Goal: Information Seeking & Learning: Learn about a topic

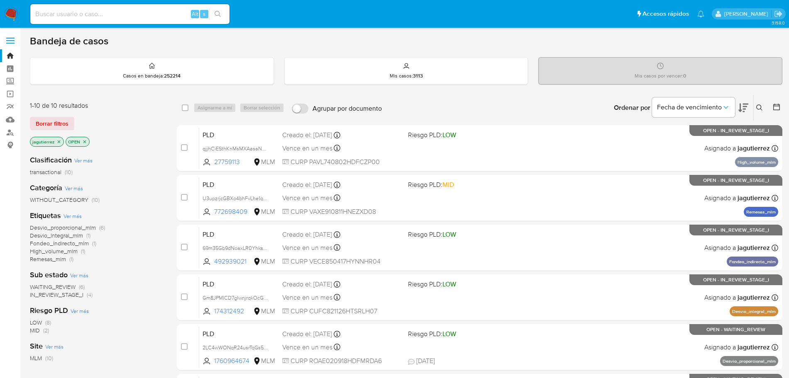
click at [68, 132] on span "IN_REVIEW_STAGE_I" at bounding box center [57, 295] width 54 height 8
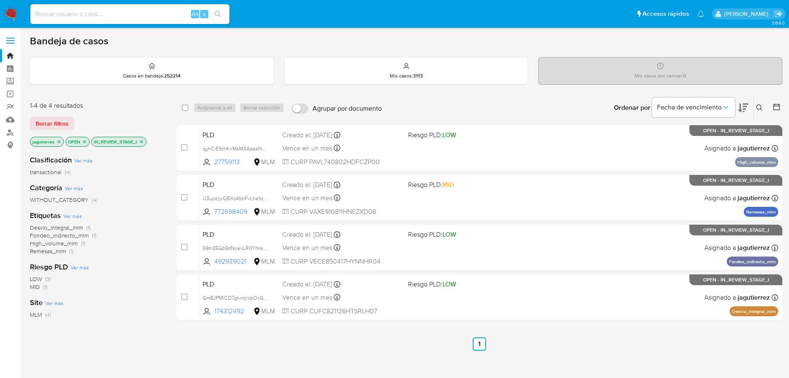
click at [108, 24] on div "Alt s" at bounding box center [129, 13] width 199 height 23
click at [109, 14] on input at bounding box center [129, 14] width 199 height 11
paste input "1449453165"
type input "1449453165"
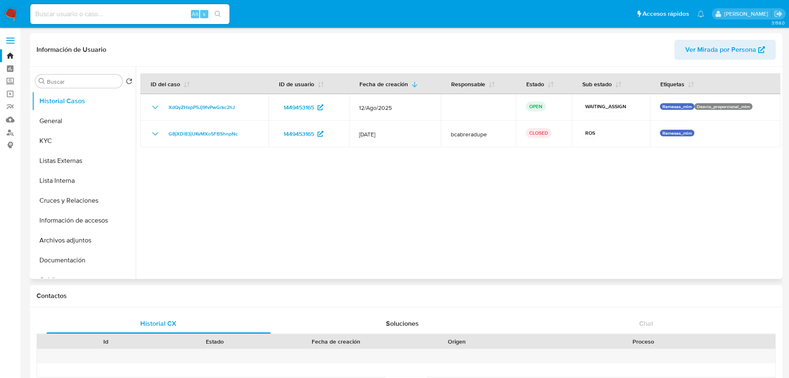
select select "10"
click at [8, 17] on img at bounding box center [11, 14] width 14 height 14
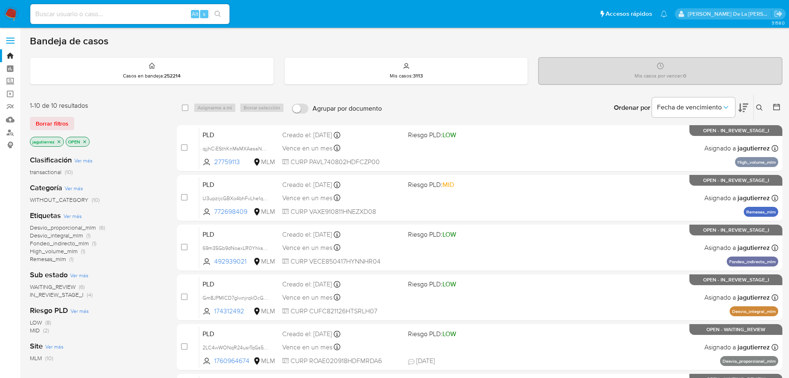
click at [61, 142] on icon "close-filter" at bounding box center [58, 141] width 5 height 5
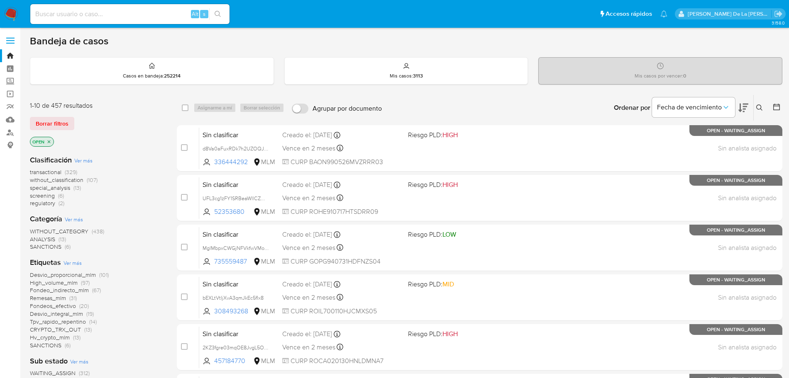
click at [38, 198] on span "screening" at bounding box center [42, 196] width 25 height 8
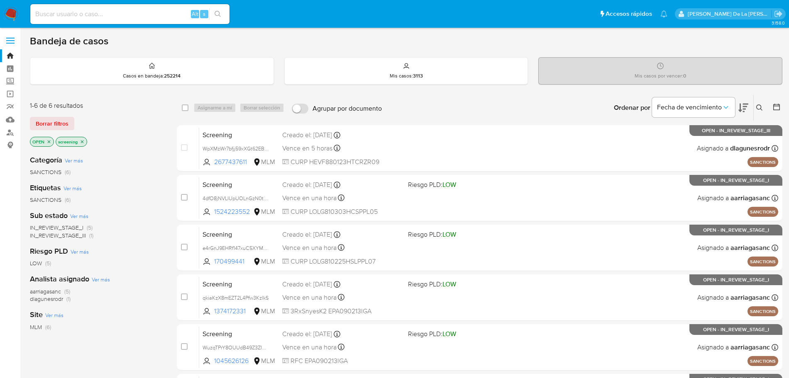
click at [12, 18] on img at bounding box center [11, 14] width 14 height 14
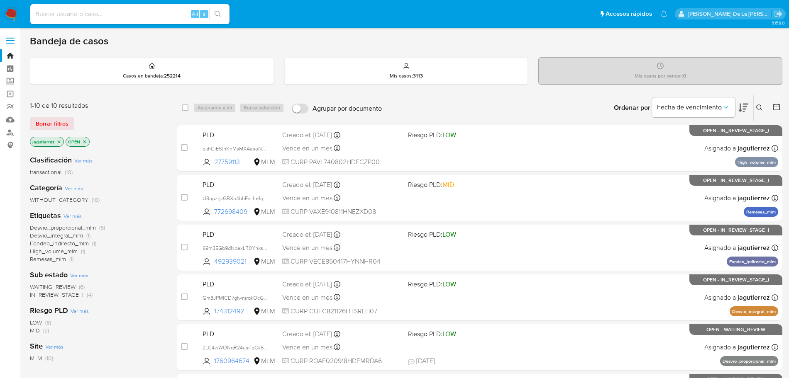
click at [756, 110] on icon at bounding box center [759, 108] width 7 height 7
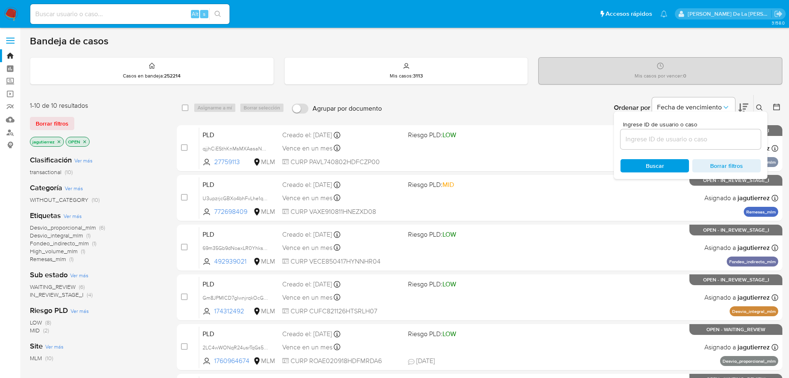
click at [672, 130] on div at bounding box center [690, 139] width 140 height 20
click at [665, 140] on input at bounding box center [690, 139] width 140 height 11
paste input "1449453165"
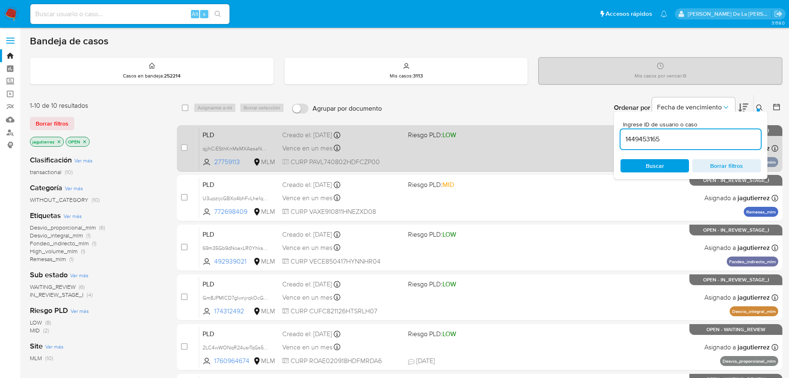
type input "1449453165"
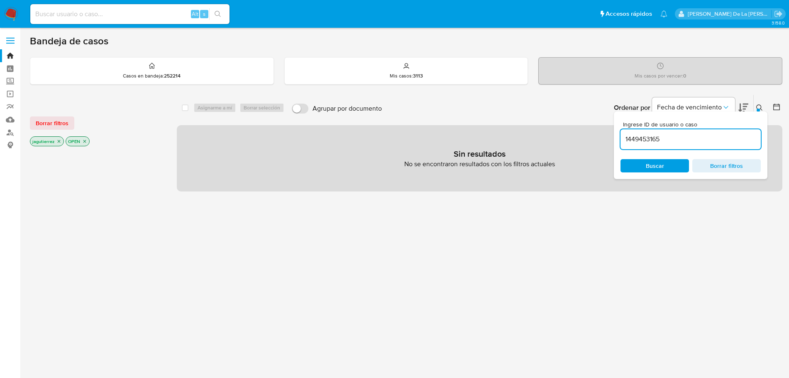
click at [60, 143] on icon "close-filter" at bounding box center [59, 141] width 3 height 3
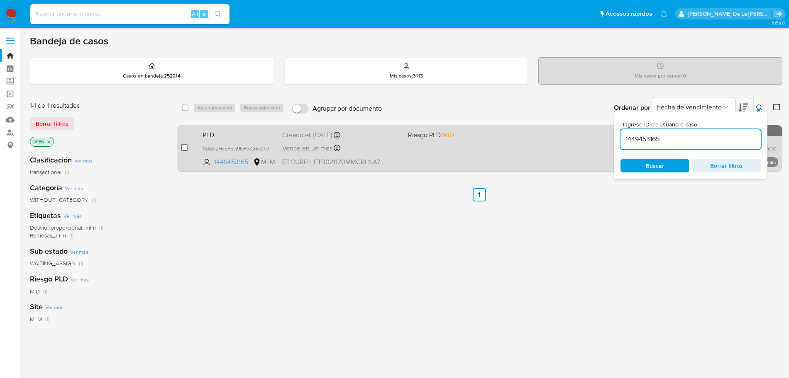
click at [188, 149] on div "case-item-checkbox No es posible asignar el caso" at bounding box center [190, 148] width 18 height 42
click at [184, 149] on input "checkbox" at bounding box center [184, 147] width 7 height 7
checkbox input "true"
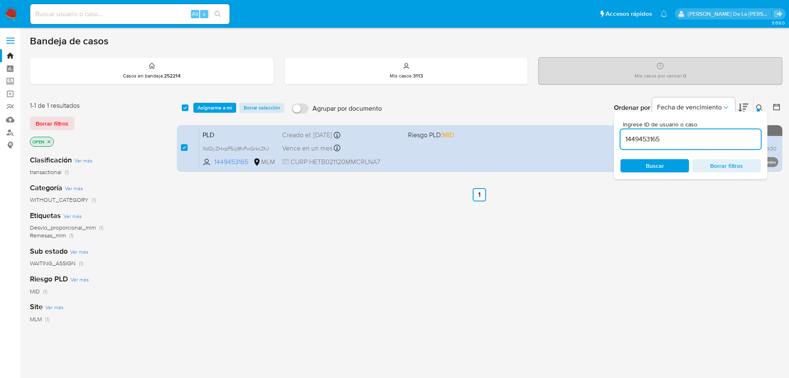
click at [650, 135] on input "1449453165" at bounding box center [690, 139] width 140 height 11
type input "2176262021"
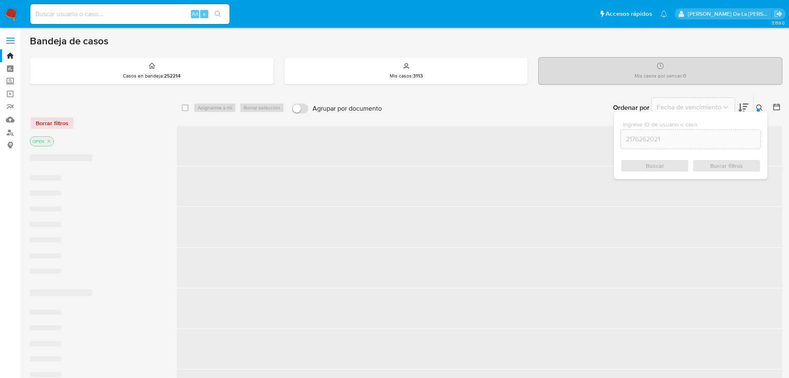
checkbox input "false"
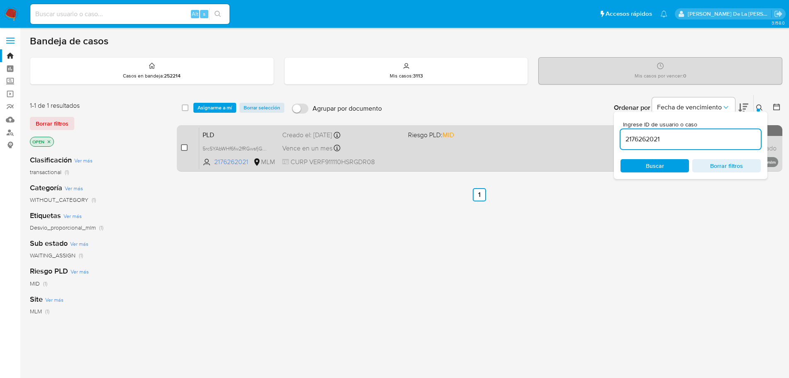
click at [183, 149] on input "checkbox" at bounding box center [184, 147] width 7 height 7
checkbox input "true"
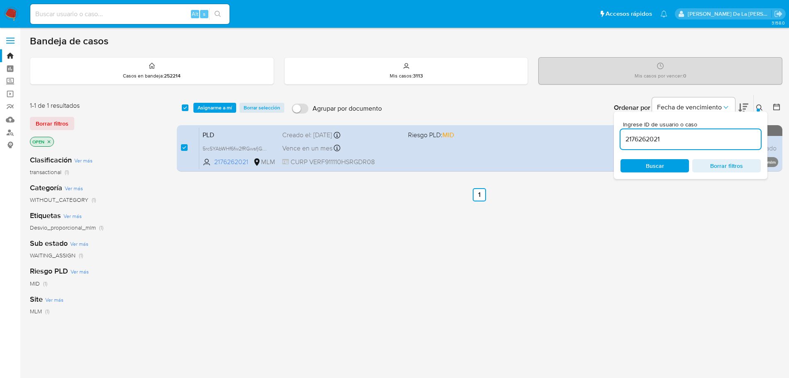
click at [638, 141] on input "2176262021" at bounding box center [690, 139] width 140 height 11
type input "2194930037"
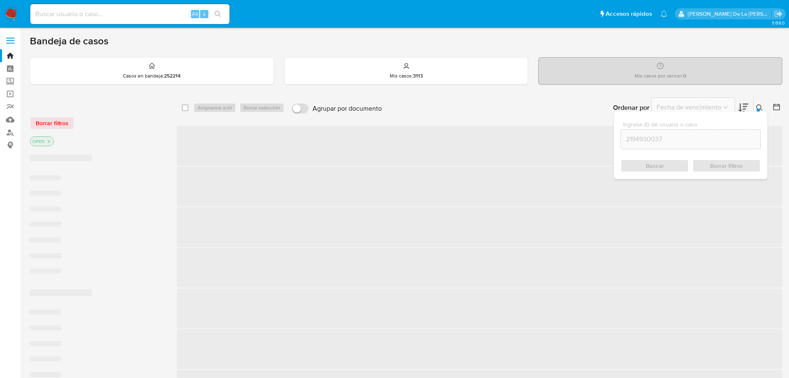
checkbox input "false"
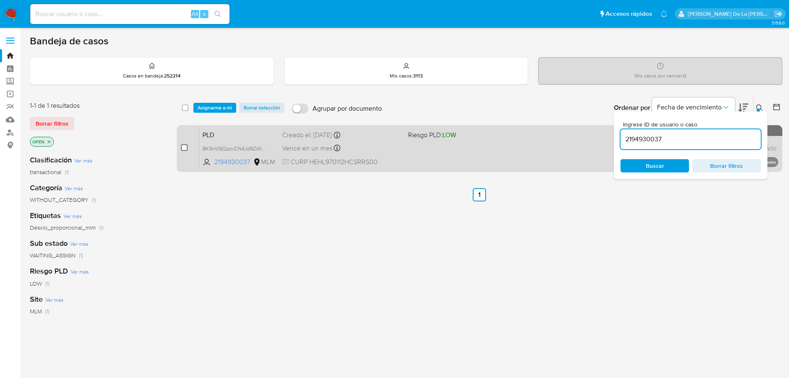
click at [183, 148] on input "checkbox" at bounding box center [184, 147] width 7 height 7
checkbox input "true"
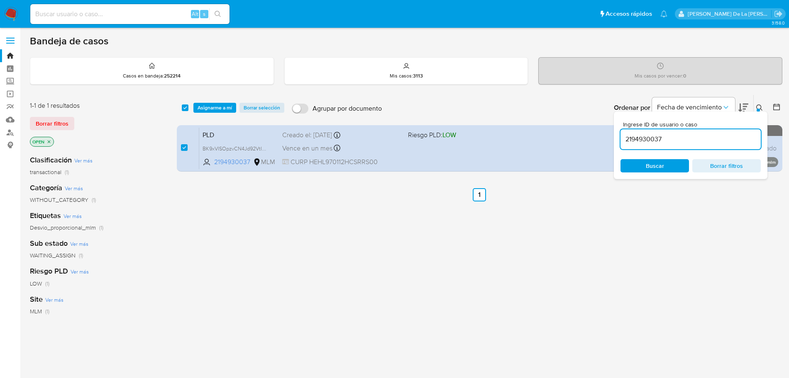
click at [658, 139] on input "2194930037" at bounding box center [690, 139] width 140 height 11
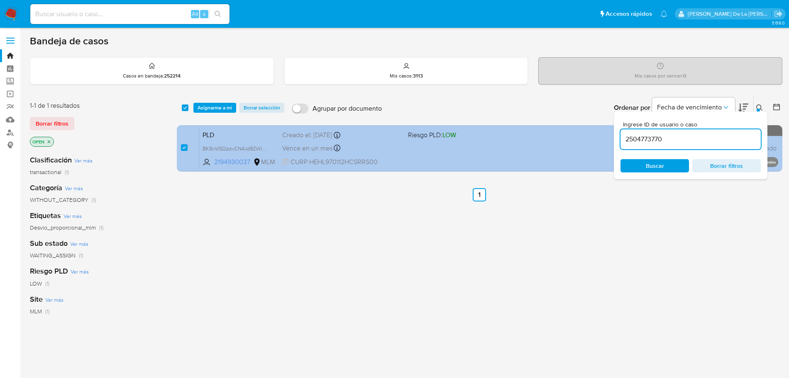
type input "2504773770"
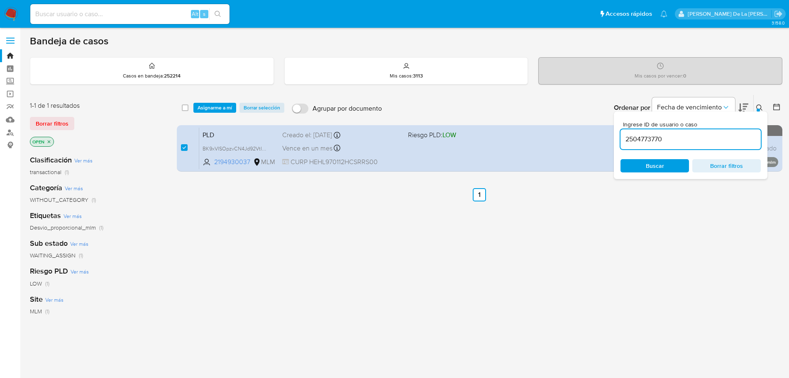
checkbox input "false"
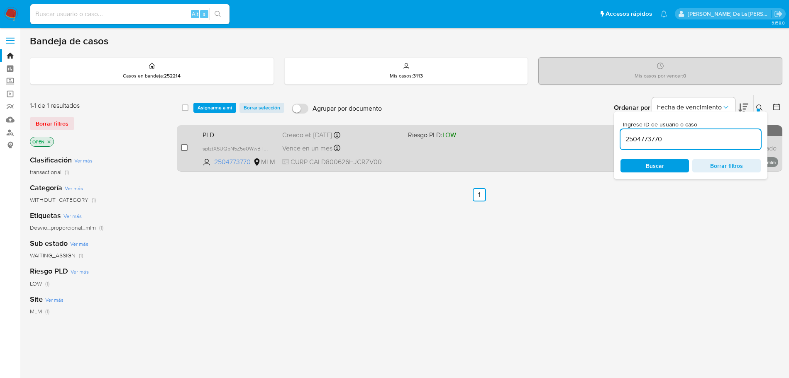
click at [183, 147] on input "checkbox" at bounding box center [184, 147] width 7 height 7
checkbox input "true"
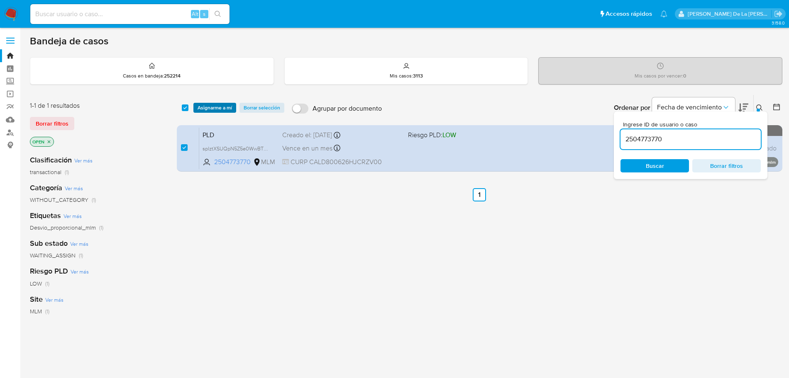
click at [219, 107] on span "Asignarme a mí" at bounding box center [214, 108] width 34 height 8
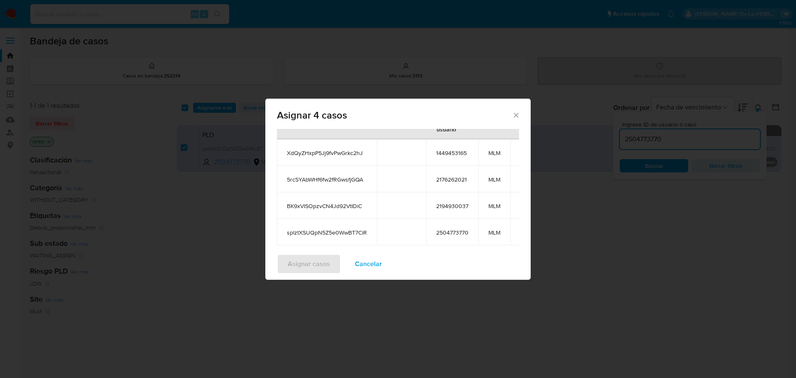
scroll to position [102, 0]
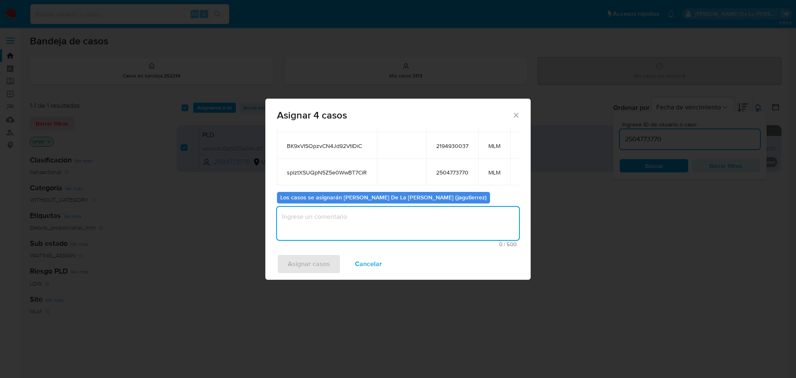
click at [351, 220] on textarea "assign-modal" at bounding box center [398, 223] width 242 height 33
type textarea "jg"
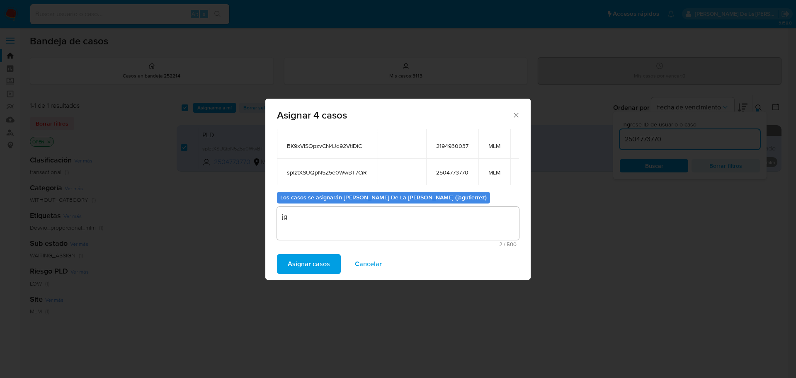
click at [286, 268] on button "Asignar casos" at bounding box center [309, 264] width 64 height 20
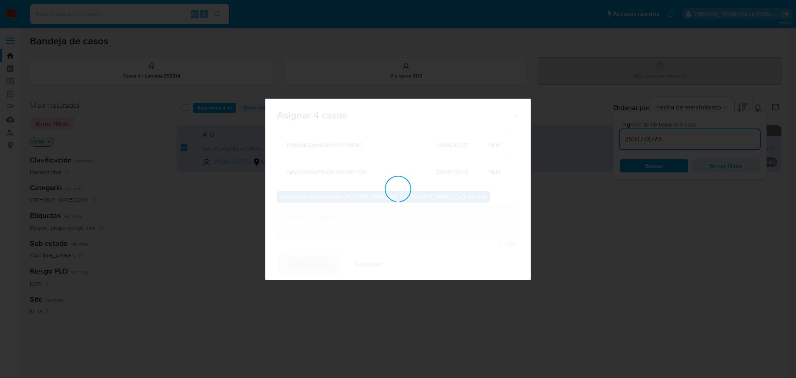
checkbox input "false"
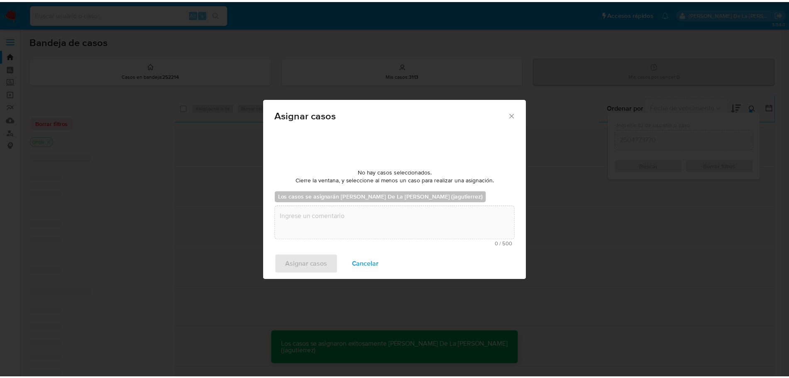
scroll to position [50, 0]
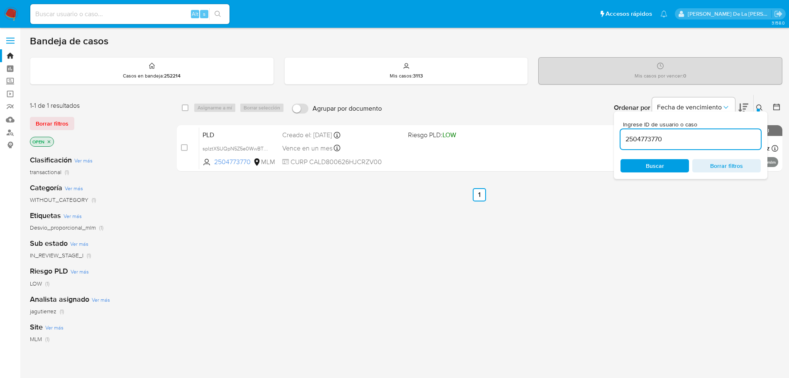
click at [15, 10] on img at bounding box center [11, 14] width 14 height 14
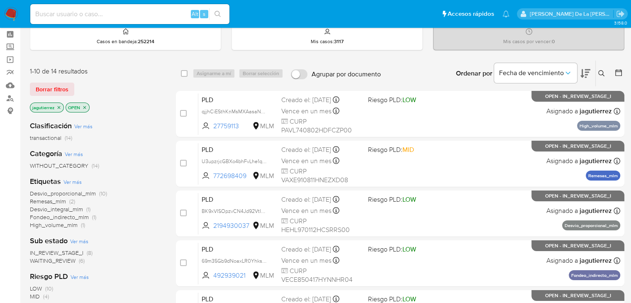
scroll to position [83, 0]
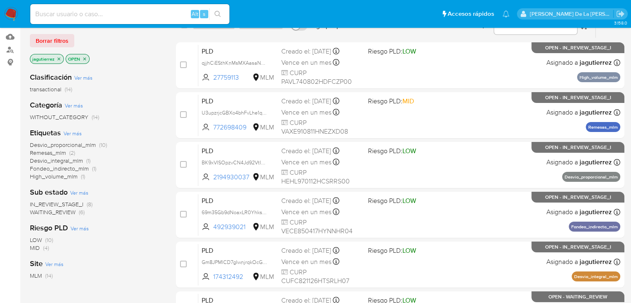
click at [48, 204] on span "IN_REVIEW_STAGE_I" at bounding box center [57, 204] width 54 height 8
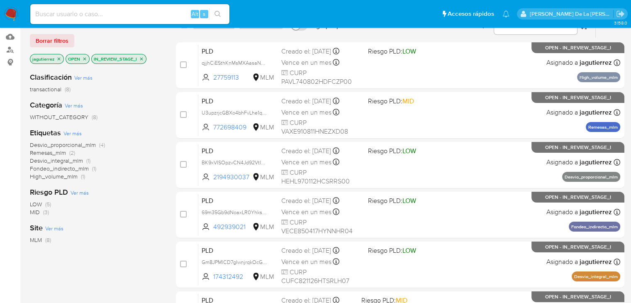
click at [45, 146] on span "Desvio_proporcional_mlm" at bounding box center [63, 145] width 66 height 8
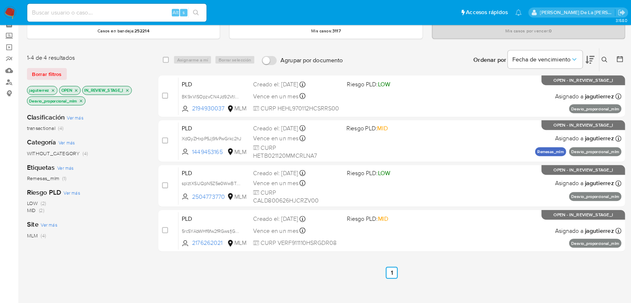
scroll to position [41, 0]
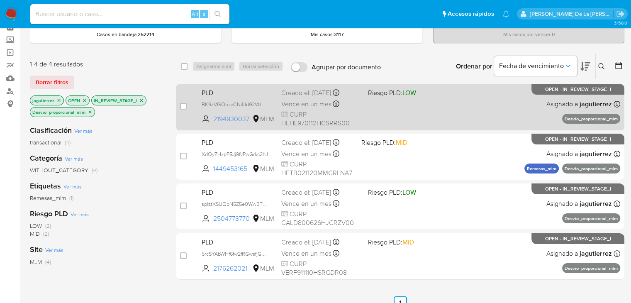
click at [415, 116] on div "PLD BK9xVISOpzvCN4Jd92VtIDiC 2194930037 MLM Riesgo PLD: LOW Creado el: 12/08/20…" at bounding box center [409, 107] width 422 height 42
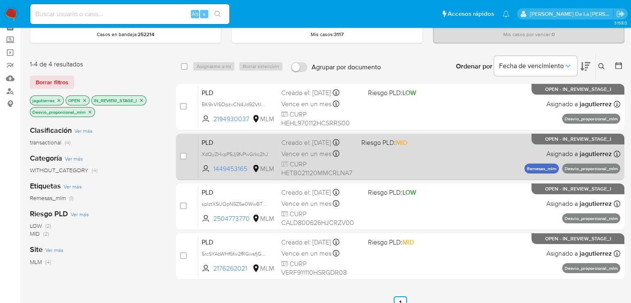
click at [338, 136] on div "PLD XdQyZHxpP5Jj9fvPwGrkc2hJ 1449453165 MLM Riesgo PLD: MID Creado el: 12/08/20…" at bounding box center [409, 157] width 422 height 42
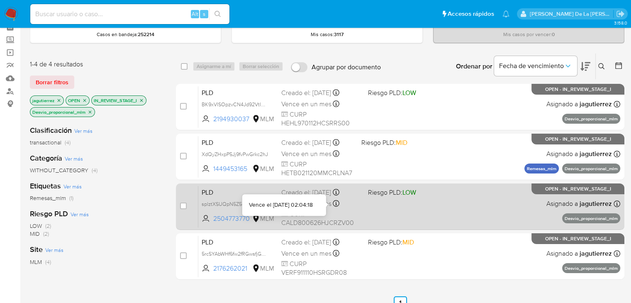
click at [336, 200] on icon at bounding box center [336, 203] width 7 height 7
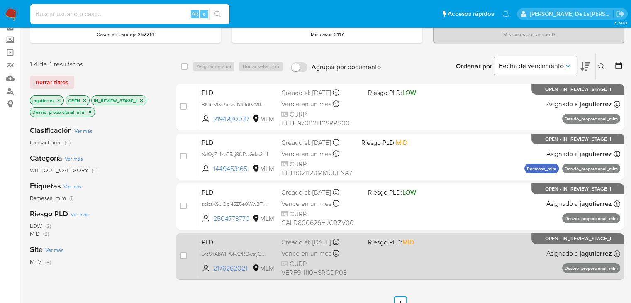
click at [343, 259] on span "CURP VERF911110HSRGDR08" at bounding box center [321, 268] width 80 height 18
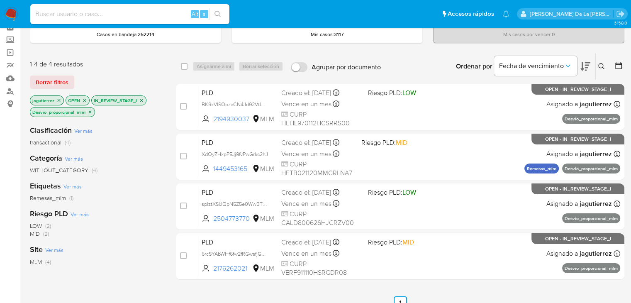
click at [16, 13] on img at bounding box center [11, 14] width 14 height 14
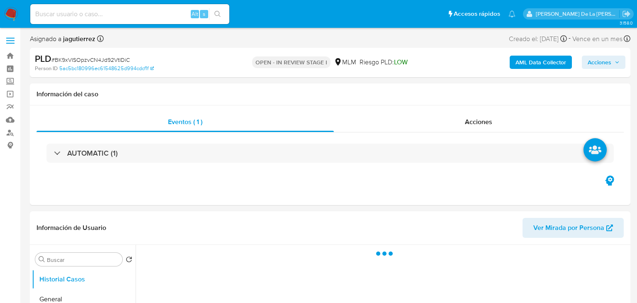
select select "10"
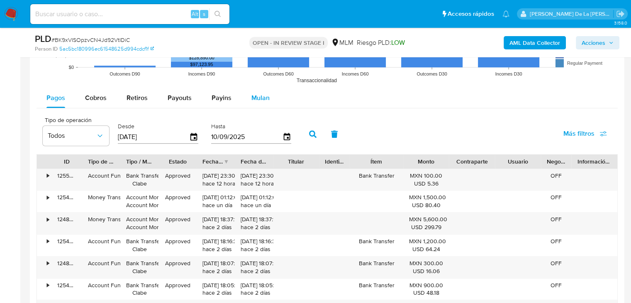
click at [260, 102] on div "Mulan" at bounding box center [260, 98] width 18 height 20
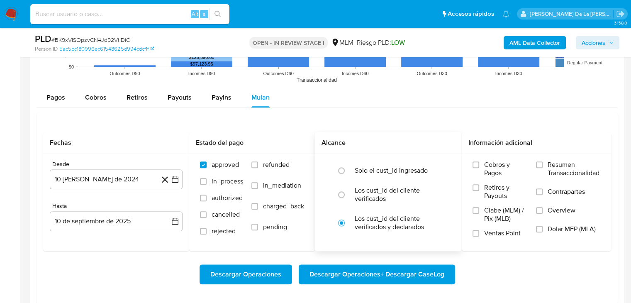
scroll to position [871, 0]
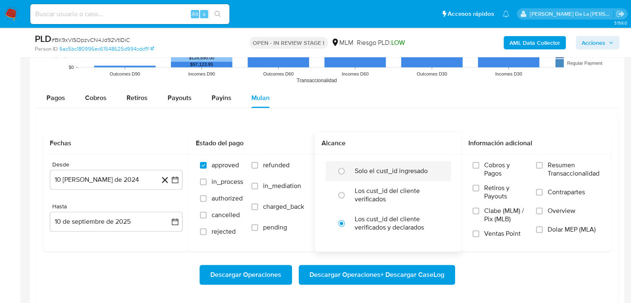
click at [362, 171] on label "Solo el cust_id ingresado" at bounding box center [391, 171] width 73 height 8
click at [348, 171] on input "radio" at bounding box center [341, 170] width 13 height 13
radio input "true"
click at [174, 178] on icon "button" at bounding box center [175, 179] width 7 height 7
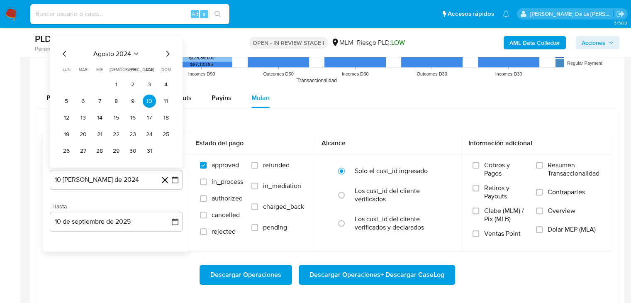
click at [165, 47] on div "agosto 2024 agosto 2024 lun lunes mar martes mié miércoles jue jueves vie viern…" at bounding box center [116, 101] width 133 height 131
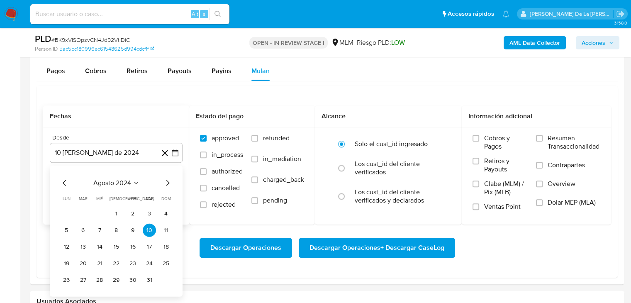
scroll to position [913, 0]
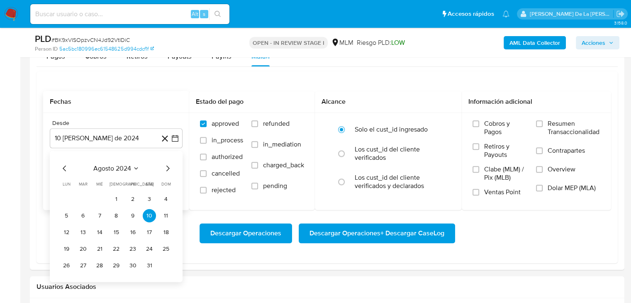
click at [170, 170] on icon "Mes siguiente" at bounding box center [168, 168] width 10 height 10
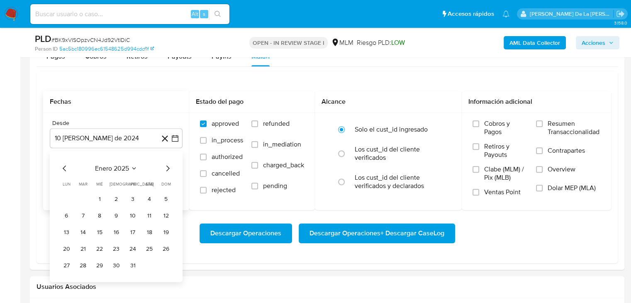
click at [170, 170] on icon "Mes siguiente" at bounding box center [168, 168] width 10 height 10
click at [146, 200] on button "1" at bounding box center [149, 198] width 13 height 13
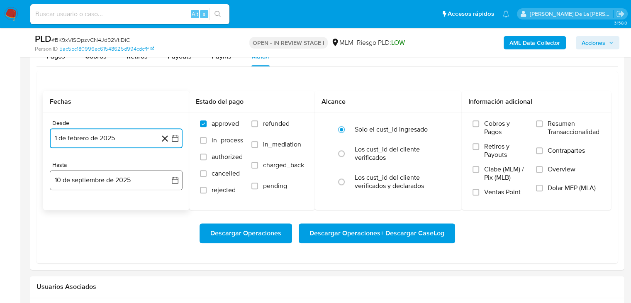
click at [99, 178] on button "10 de septiembre de 2025" at bounding box center [116, 180] width 133 height 20
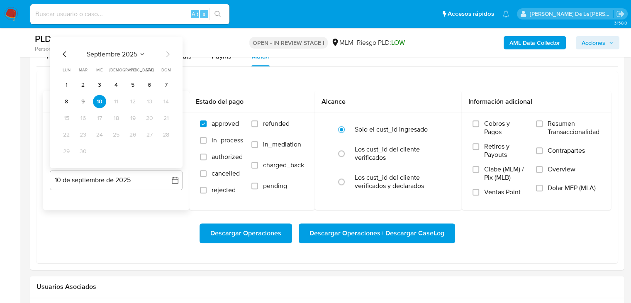
click at [65, 53] on icon "Mes anterior" at bounding box center [65, 54] width 10 height 10
click at [114, 149] on button "31" at bounding box center [116, 150] width 13 height 13
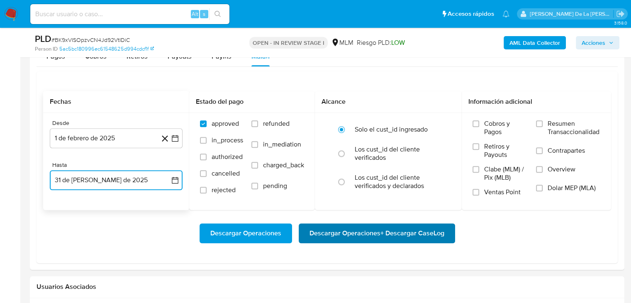
click at [358, 234] on span "Descargar Operaciones + Descargar CaseLog" at bounding box center [376, 233] width 135 height 18
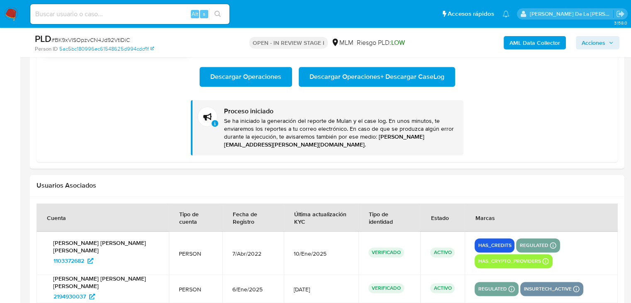
scroll to position [996, 0]
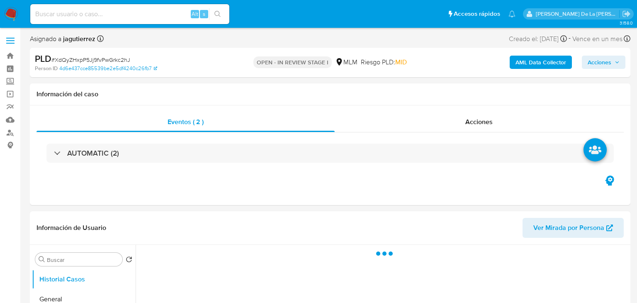
select select "10"
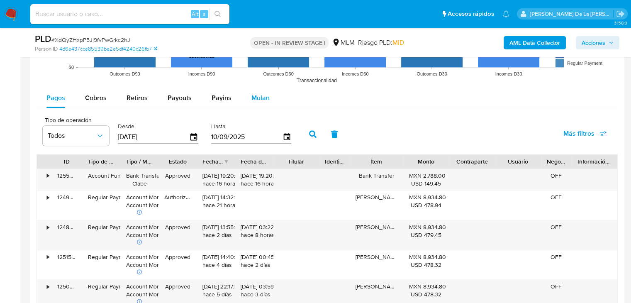
click at [257, 100] on span "Mulan" at bounding box center [260, 98] width 18 height 10
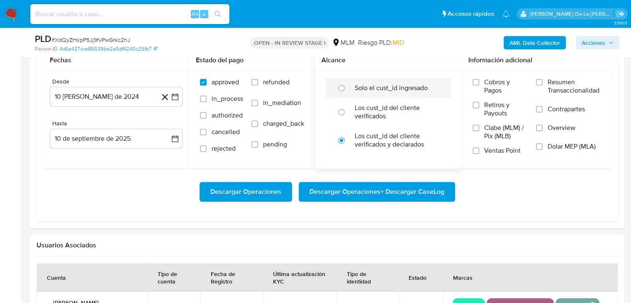
click at [388, 85] on label "Solo el cust_id ingresado" at bounding box center [391, 88] width 73 height 8
click at [348, 85] on input "radio" at bounding box center [341, 87] width 13 height 13
radio input "true"
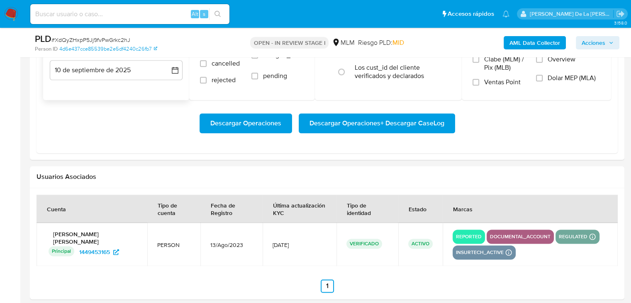
scroll to position [954, 0]
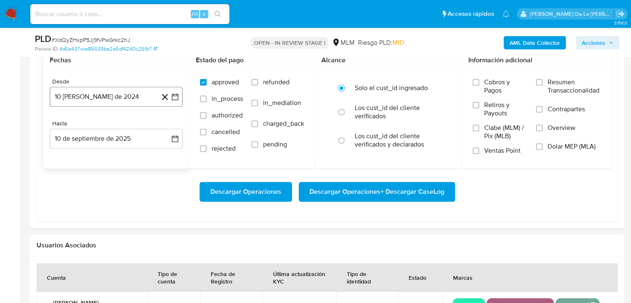
click at [171, 93] on icon "button" at bounding box center [175, 97] width 8 height 8
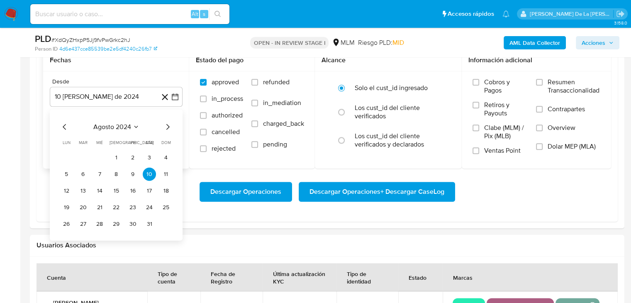
click at [164, 128] on icon "Mes siguiente" at bounding box center [168, 127] width 10 height 10
click at [163, 128] on icon "Mes siguiente" at bounding box center [168, 127] width 10 height 10
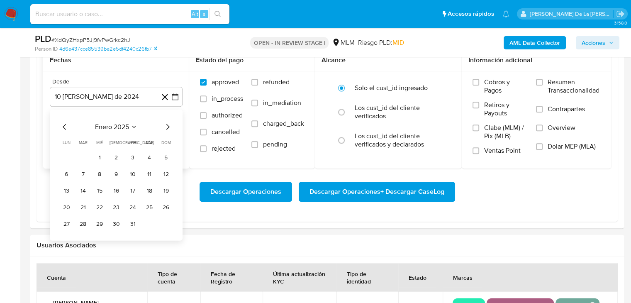
click at [163, 128] on icon "Mes siguiente" at bounding box center [168, 127] width 10 height 10
click at [144, 153] on button "1" at bounding box center [149, 157] width 13 height 13
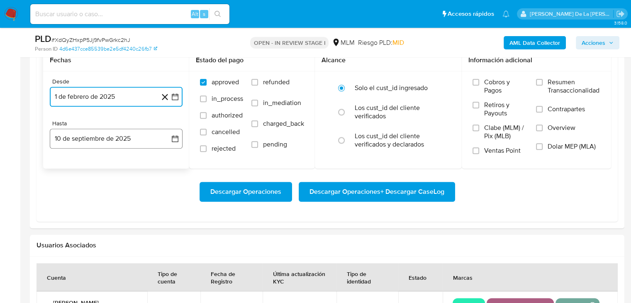
click at [133, 143] on button "10 de septiembre de 2025" at bounding box center [116, 139] width 133 height 20
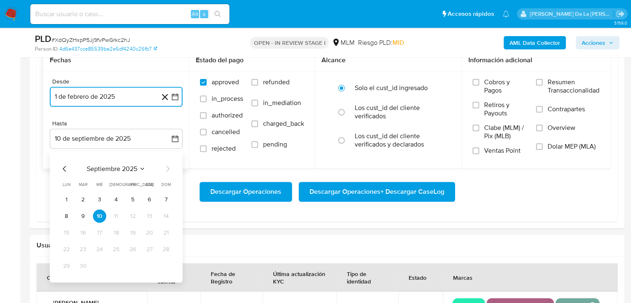
click at [63, 172] on icon "Mes anterior" at bounding box center [65, 168] width 10 height 10
click at [116, 267] on button "31" at bounding box center [116, 265] width 13 height 13
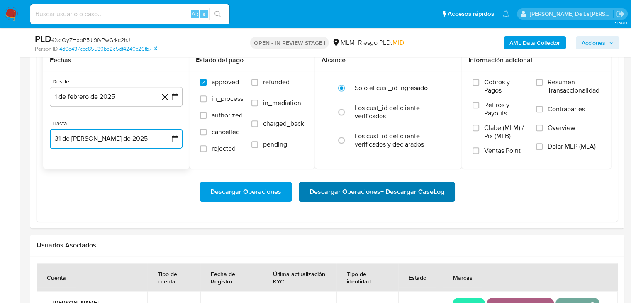
click at [374, 195] on span "Descargar Operaciones + Descargar CaseLog" at bounding box center [376, 192] width 135 height 18
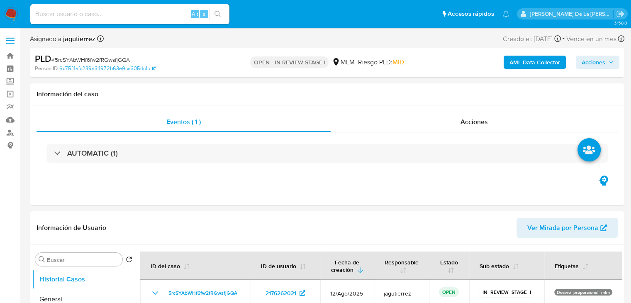
select select "10"
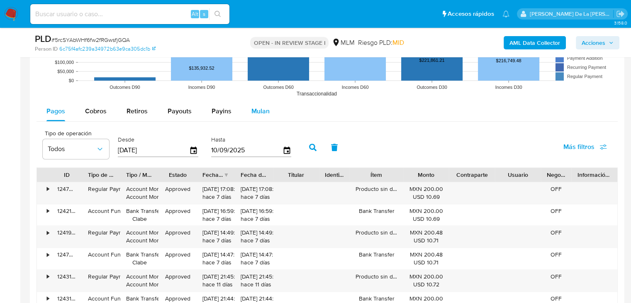
click at [267, 112] on span "Mulan" at bounding box center [260, 111] width 18 height 10
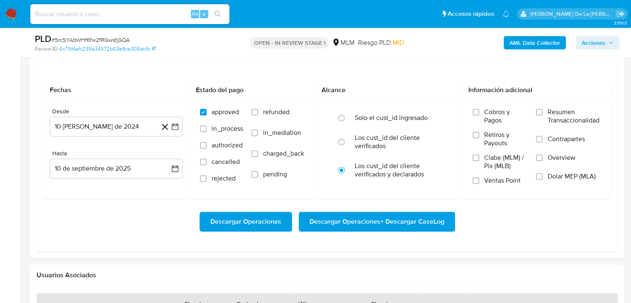
scroll to position [830, 0]
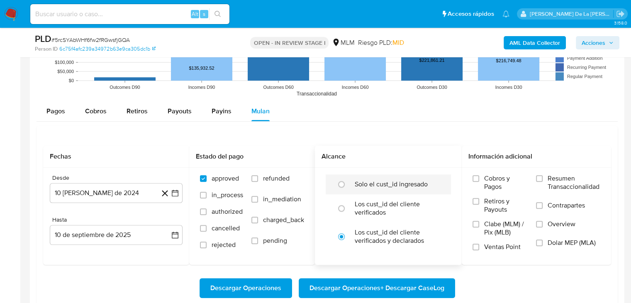
click at [361, 190] on div "Solo el cust_id ingresado" at bounding box center [397, 184] width 85 height 20
radio input "true"
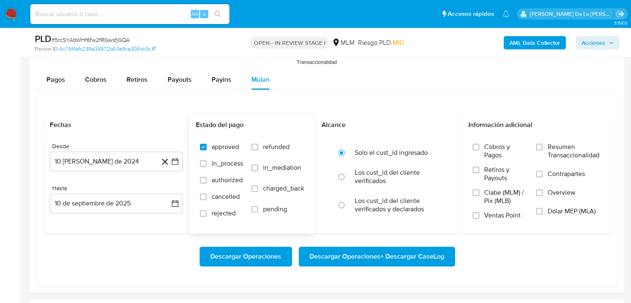
scroll to position [913, 0]
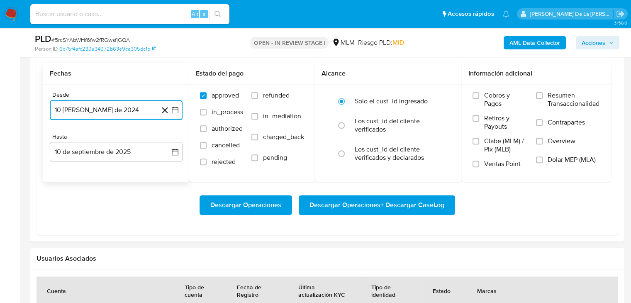
click at [174, 110] on icon "button" at bounding box center [175, 110] width 8 height 8
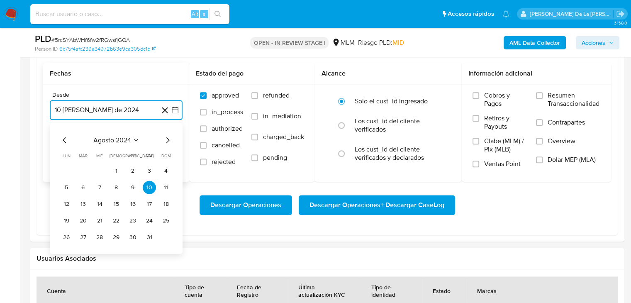
click at [169, 136] on icon "Mes siguiente" at bounding box center [168, 140] width 10 height 10
click at [168, 138] on icon "Mes siguiente" at bounding box center [167, 140] width 3 height 6
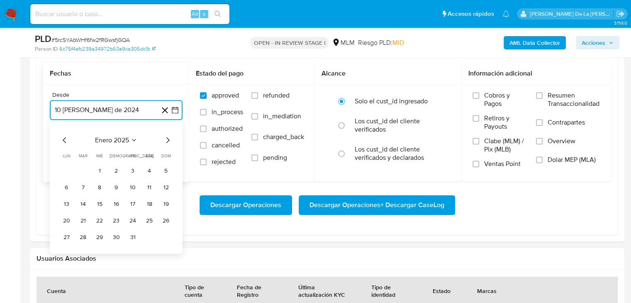
click at [168, 138] on icon "Mes siguiente" at bounding box center [167, 140] width 3 height 6
click at [147, 168] on button "1" at bounding box center [149, 170] width 13 height 13
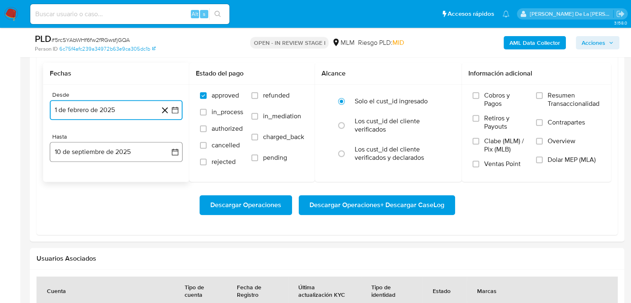
click at [110, 157] on button "10 de septiembre de 2025" at bounding box center [116, 152] width 133 height 20
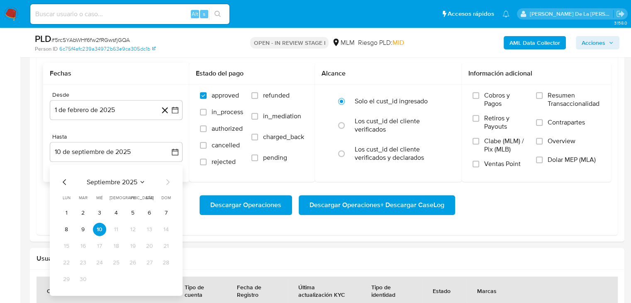
click at [60, 174] on div "septiembre 2025 septiembre 2025 lun lunes mar martes mié miércoles jue jueves v…" at bounding box center [116, 229] width 133 height 131
click at [62, 178] on icon "Mes anterior" at bounding box center [65, 182] width 10 height 10
click at [67, 186] on icon "Mes anterior" at bounding box center [65, 182] width 10 height 10
click at [119, 278] on button "31" at bounding box center [116, 278] width 13 height 13
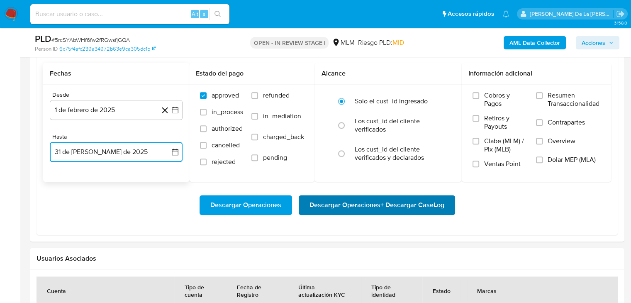
click at [340, 205] on span "Descargar Operaciones + Descargar CaseLog" at bounding box center [376, 205] width 135 height 18
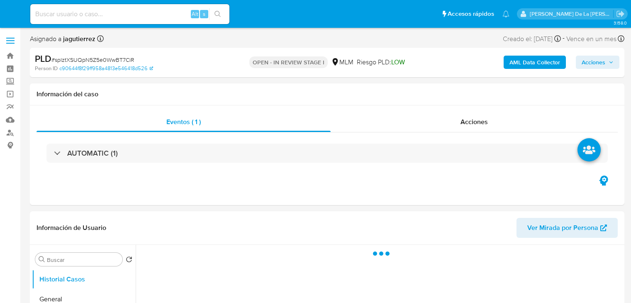
select select "10"
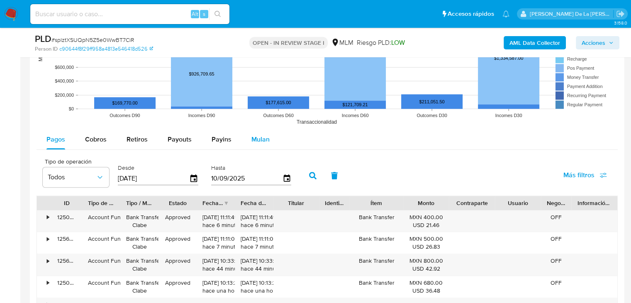
click at [256, 145] on div "Mulan" at bounding box center [260, 139] width 18 height 20
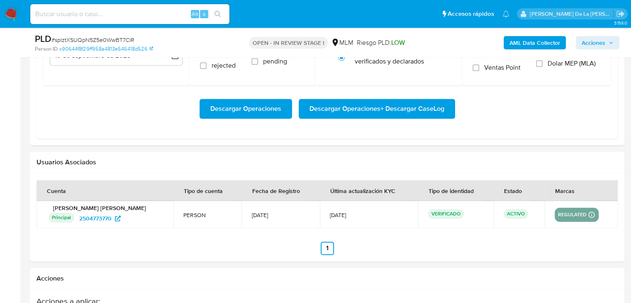
scroll to position [913, 0]
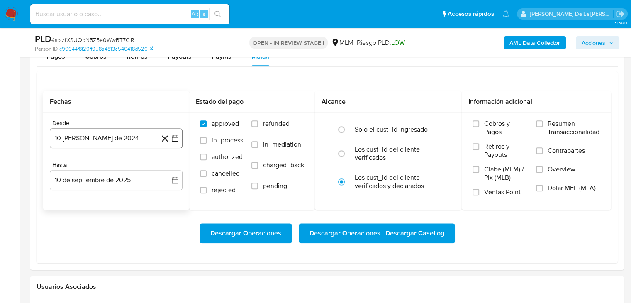
click at [171, 138] on icon "button" at bounding box center [175, 138] width 8 height 8
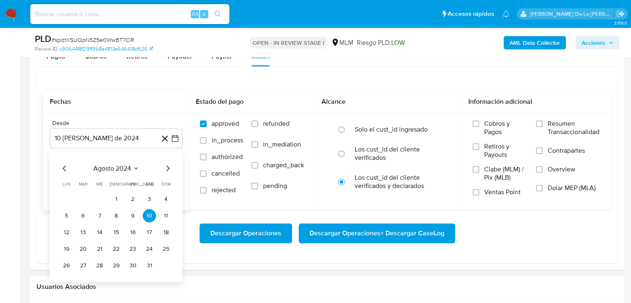
click at [170, 166] on icon "Mes siguiente" at bounding box center [168, 168] width 10 height 10
click at [169, 166] on icon "Mes siguiente" at bounding box center [168, 168] width 10 height 10
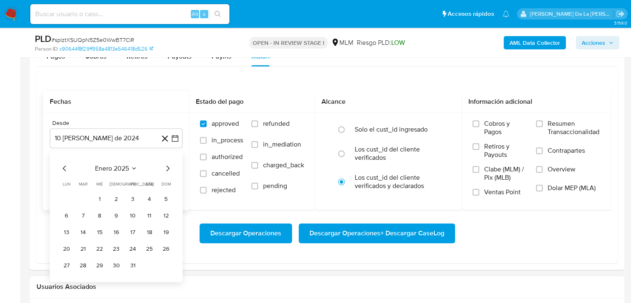
click at [169, 166] on icon "Mes siguiente" at bounding box center [168, 168] width 10 height 10
click at [149, 198] on button "1" at bounding box center [149, 198] width 13 height 13
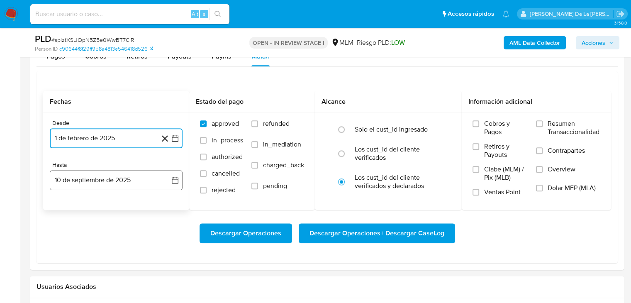
drag, startPoint x: 123, startPoint y: 172, endPoint x: 116, endPoint y: 182, distance: 12.4
click at [122, 173] on button "10 de septiembre de 2025" at bounding box center [116, 180] width 133 height 20
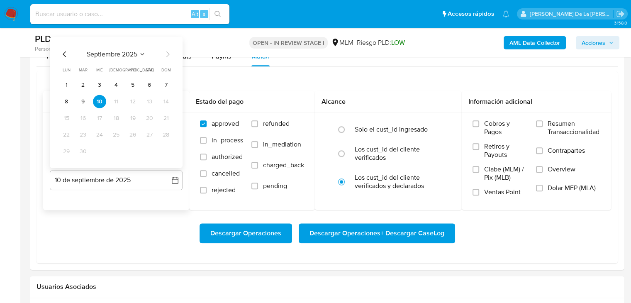
click at [66, 57] on icon "Mes anterior" at bounding box center [65, 54] width 10 height 10
click at [118, 153] on button "31" at bounding box center [116, 150] width 13 height 13
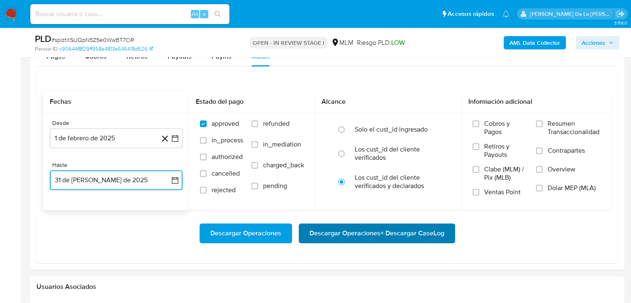
click at [389, 226] on span "Descargar Operaciones + Descargar CaseLog" at bounding box center [376, 233] width 135 height 18
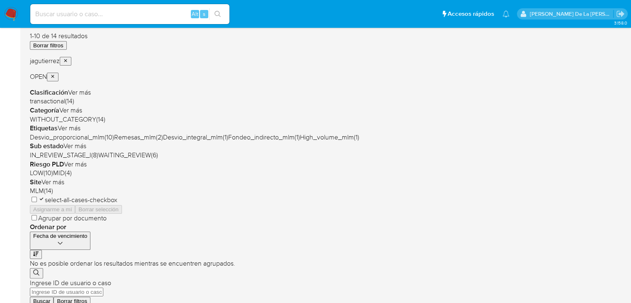
scroll to position [124, 0]
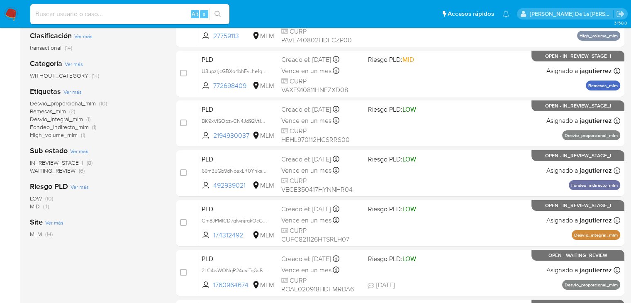
click at [66, 161] on span "IN_REVIEW_STAGE_I" at bounding box center [57, 162] width 54 height 8
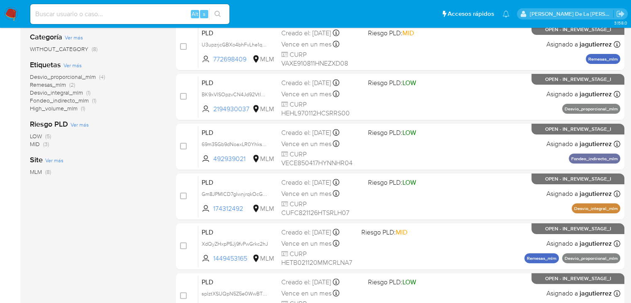
scroll to position [83, 0]
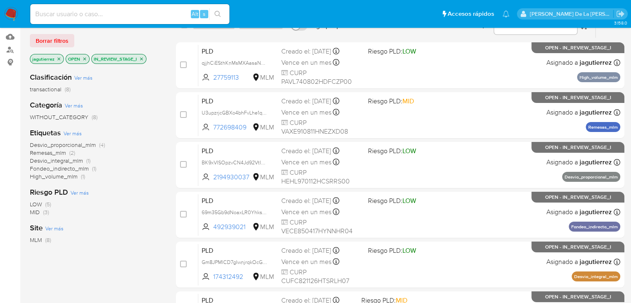
click at [61, 58] on p "jagutierrez" at bounding box center [46, 58] width 33 height 9
click at [56, 57] on icon "close-filter" at bounding box center [58, 58] width 5 height 5
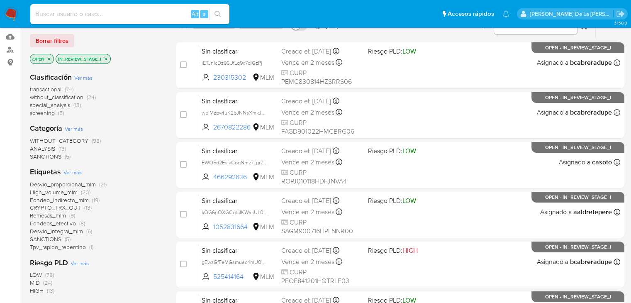
click at [109, 58] on p "IN_REVIEW_STAGE_I" at bounding box center [83, 58] width 54 height 9
click at [108, 58] on icon "close-filter" at bounding box center [105, 58] width 5 height 5
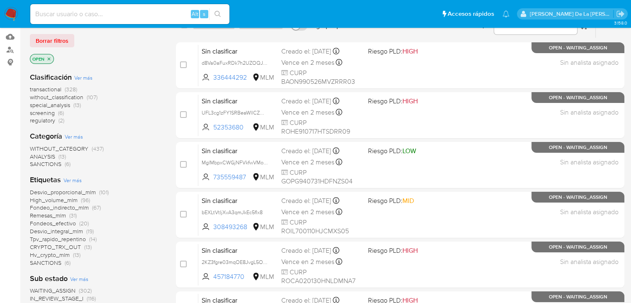
click at [45, 111] on span "screening" at bounding box center [42, 113] width 25 height 8
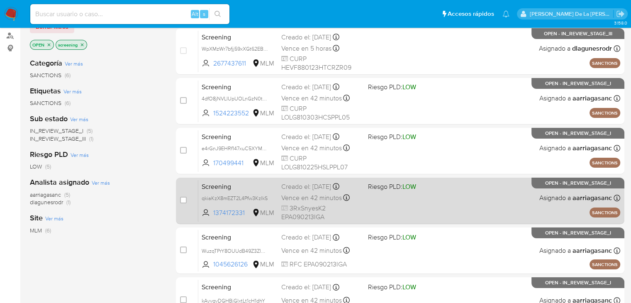
scroll to position [166, 0]
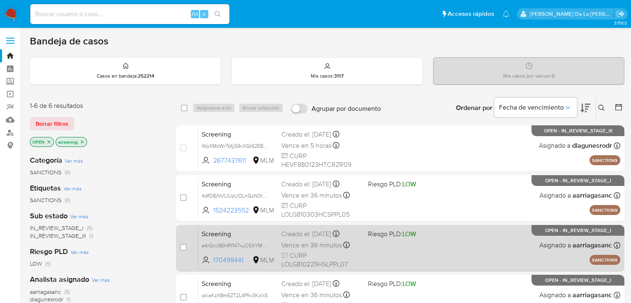
scroll to position [41, 0]
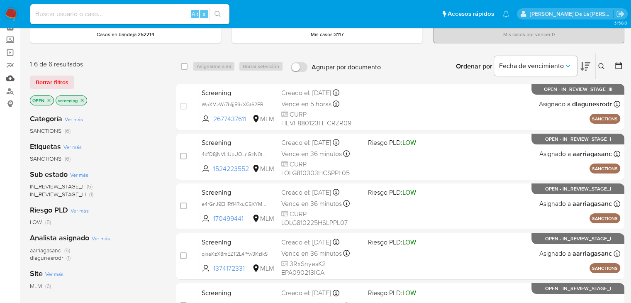
click at [11, 76] on link "Mulan" at bounding box center [49, 78] width 99 height 13
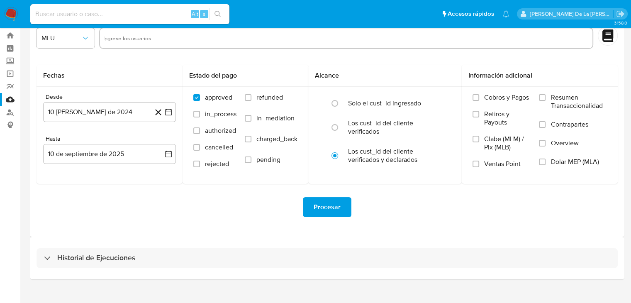
scroll to position [32, 0]
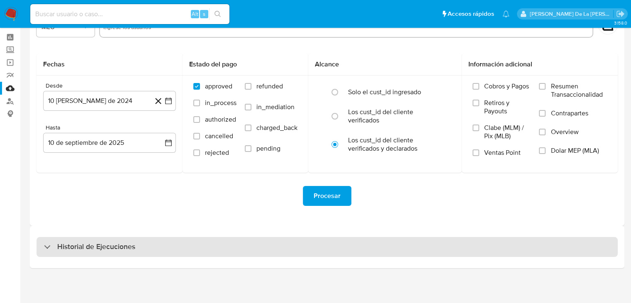
click at [52, 249] on div "Historial de Ejecuciones" at bounding box center [89, 247] width 91 height 10
select select "10"
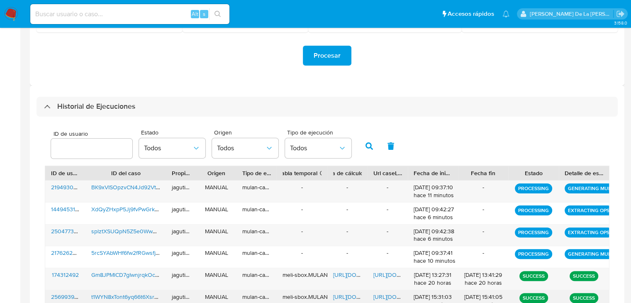
scroll to position [239, 0]
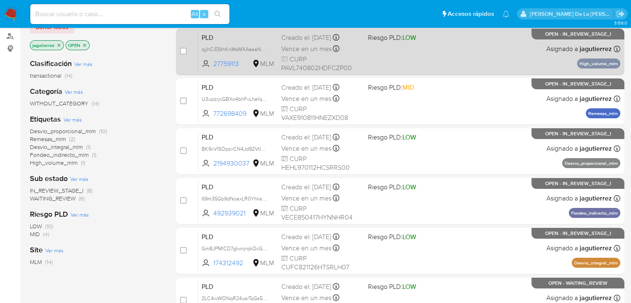
scroll to position [249, 0]
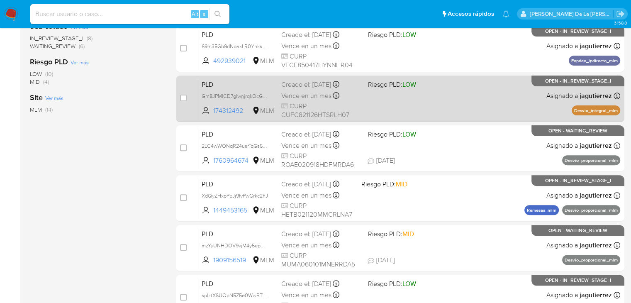
click at [411, 90] on div "PLD Gm8JPMlCD7gIwnjrqkOcGBsf 174312492 MLM Riesgo PLD: LOW Creado el: 12/08/202…" at bounding box center [409, 99] width 422 height 42
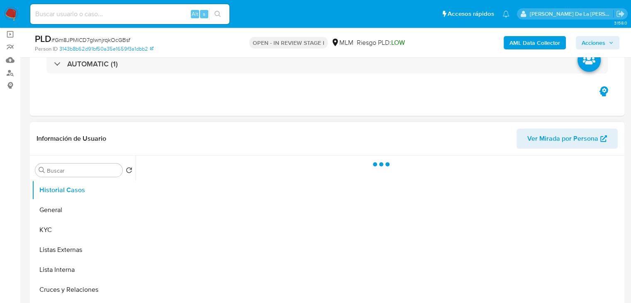
scroll to position [166, 0]
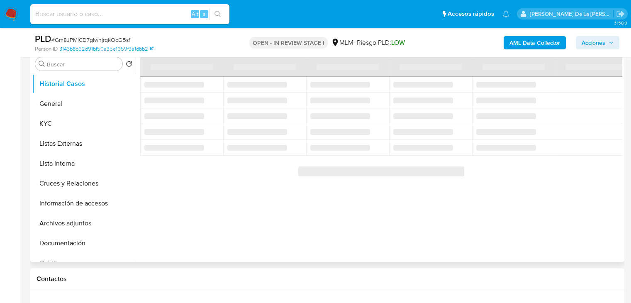
select select "10"
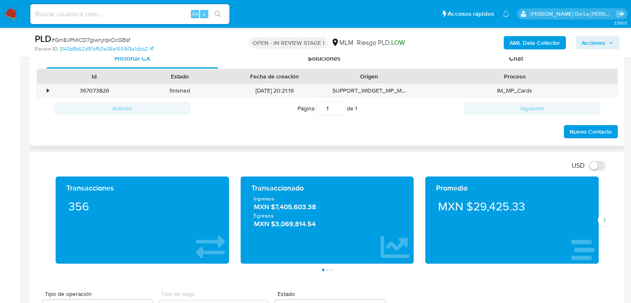
scroll to position [290, 0]
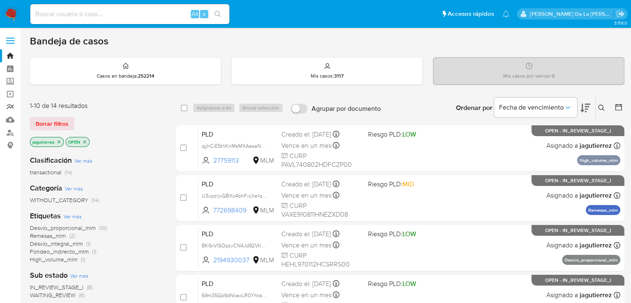
click at [7, 113] on link "Reportes" at bounding box center [49, 106] width 99 height 13
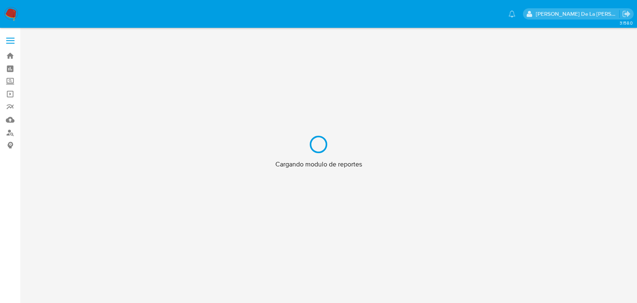
click at [7, 118] on div "Cargando modulo de reportes" at bounding box center [318, 151] width 637 height 303
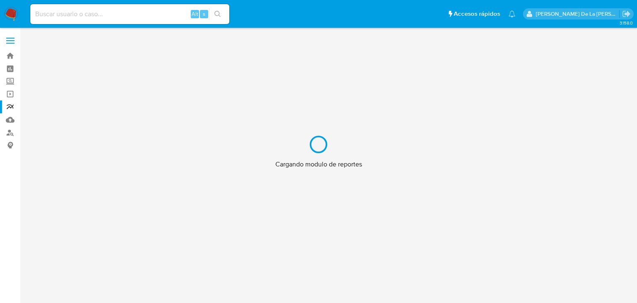
click at [10, 118] on div "Cargando modulo de reportes" at bounding box center [318, 151] width 637 height 303
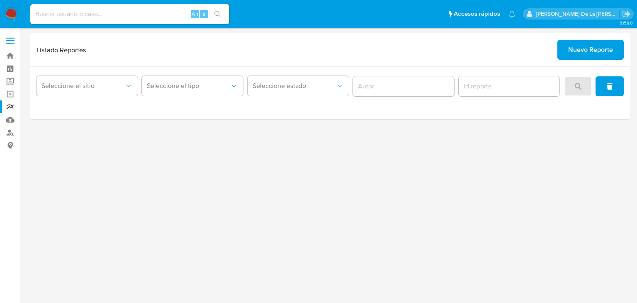
click at [14, 8] on img at bounding box center [11, 14] width 14 height 14
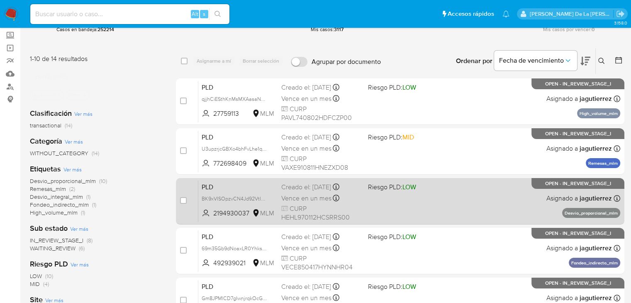
scroll to position [41, 0]
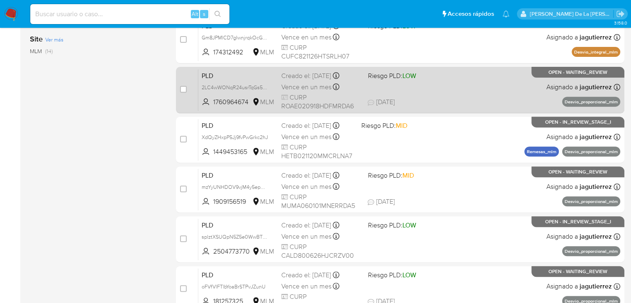
scroll to position [216, 0]
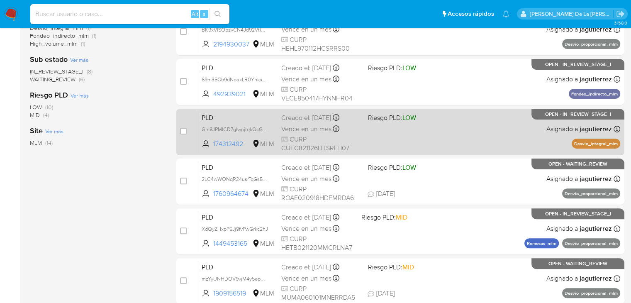
click at [397, 143] on div "PLD Gm8JPMlCD7gIwnjrqkOcGBsf 174312492 MLM Riesgo PLD: LOW Creado el: 12/08/202…" at bounding box center [409, 132] width 422 height 42
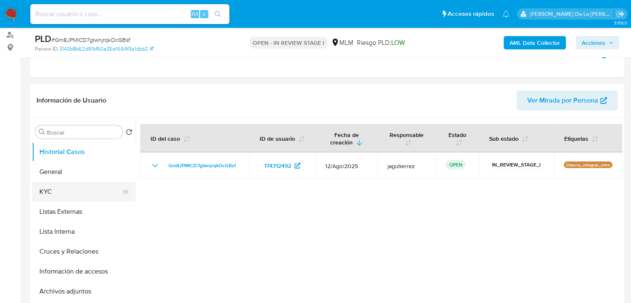
scroll to position [124, 0]
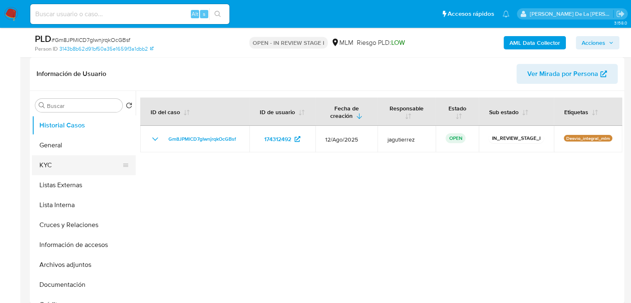
select select "10"
click at [78, 141] on button "General" at bounding box center [80, 145] width 97 height 20
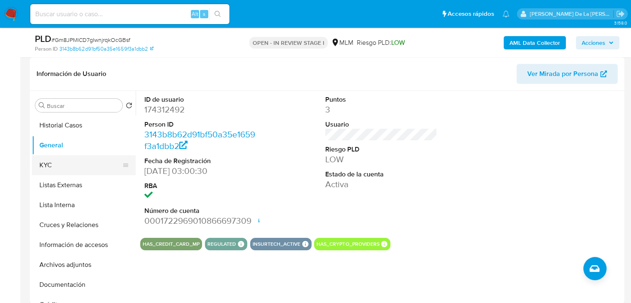
click at [73, 160] on button "KYC" at bounding box center [80, 165] width 97 height 20
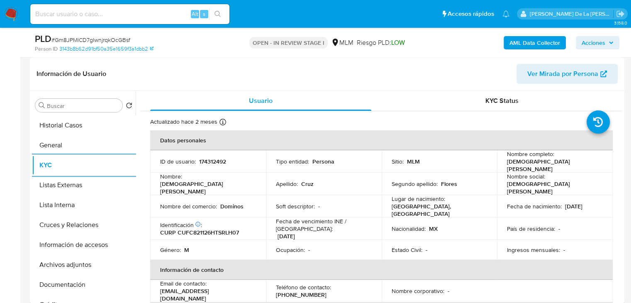
click at [272, 178] on td "Apellido : Cruz" at bounding box center [324, 184] width 116 height 22
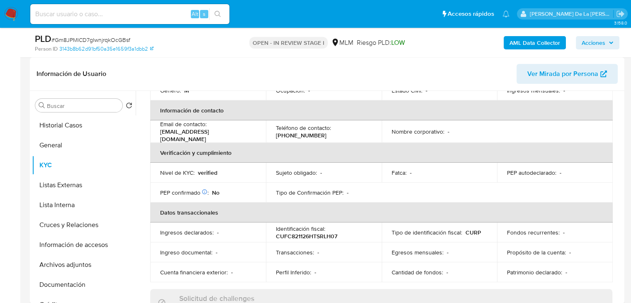
scroll to position [159, 0]
click at [360, 149] on th "Verificación y cumplimiento" at bounding box center [381, 153] width 463 height 20
click at [314, 167] on td "Sujeto obligado : -" at bounding box center [324, 173] width 116 height 20
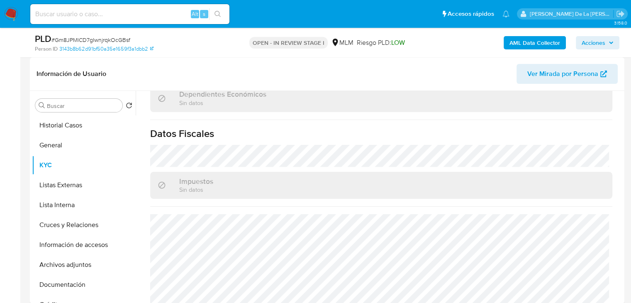
scroll to position [524, 0]
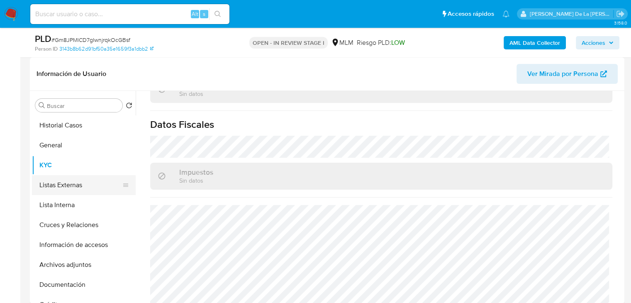
click at [73, 187] on button "Listas Externas" at bounding box center [80, 185] width 97 height 20
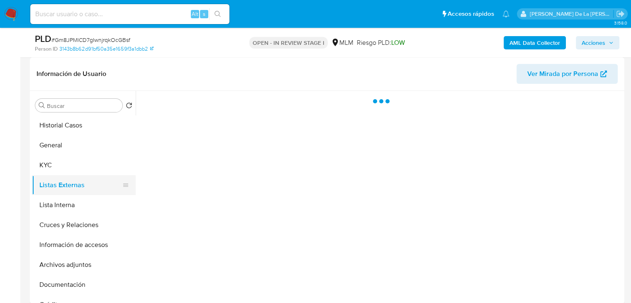
scroll to position [0, 0]
click at [254, 213] on div at bounding box center [379, 197] width 487 height 212
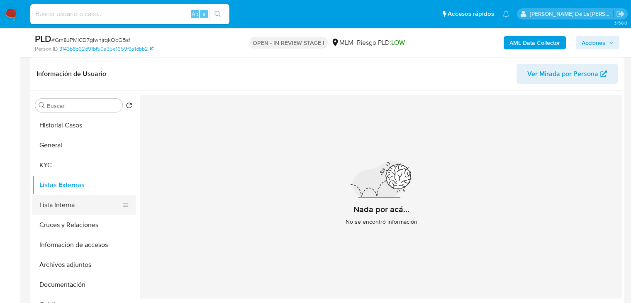
click at [49, 207] on button "Lista Interna" at bounding box center [80, 205] width 97 height 20
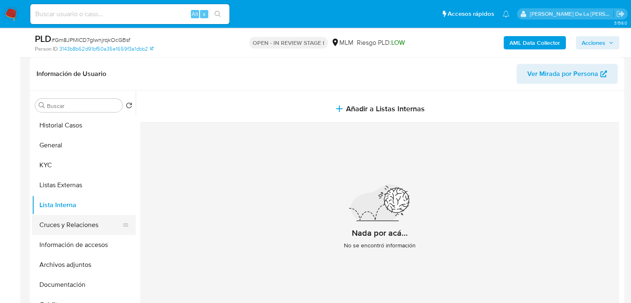
click at [56, 226] on button "Cruces y Relaciones" at bounding box center [80, 225] width 97 height 20
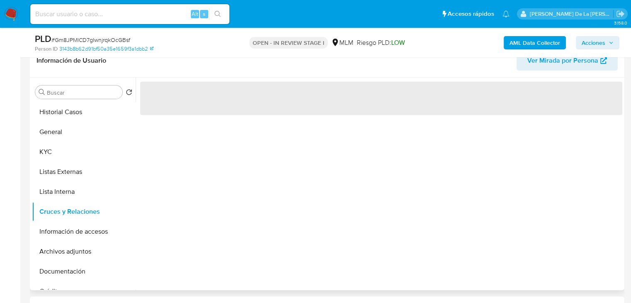
scroll to position [139, 0]
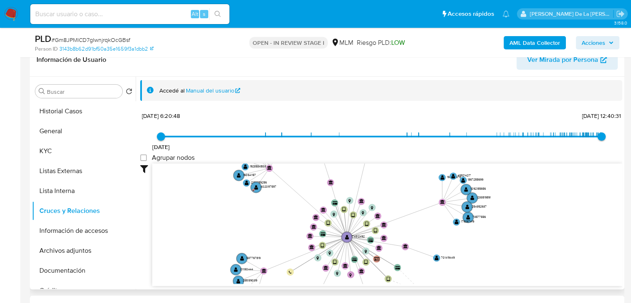
drag, startPoint x: 310, startPoint y: 229, endPoint x: 290, endPoint y: 273, distance: 47.9
click at [290, 273] on circle at bounding box center [290, 271] width 7 height 7
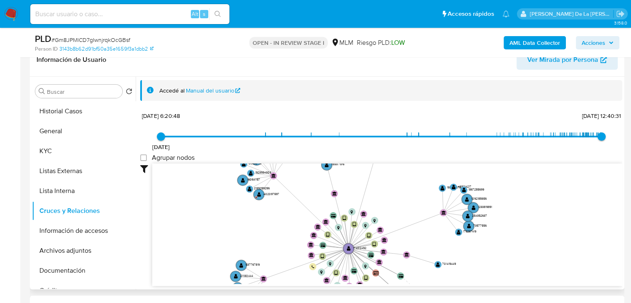
drag, startPoint x: 278, startPoint y: 244, endPoint x: 284, endPoint y: 259, distance: 16.0
click at [284, 259] on icon "device-66f073816b1278ae807d32a5  user-174312492  174312492 device-66ff7328c81…" at bounding box center [387, 223] width 470 height 120
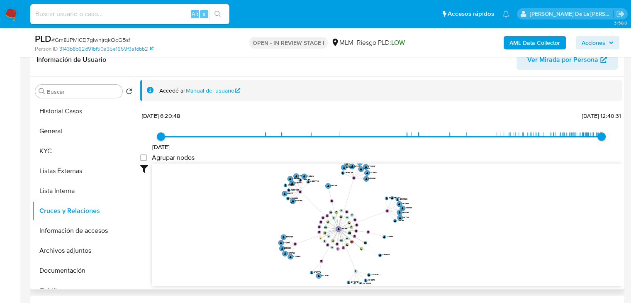
drag, startPoint x: 285, startPoint y: 261, endPoint x: 305, endPoint y: 231, distance: 36.0
click at [305, 231] on icon "device-66f073816b1278ae807d32a5  user-174312492  174312492 device-66ff7328c81…" at bounding box center [387, 223] width 470 height 120
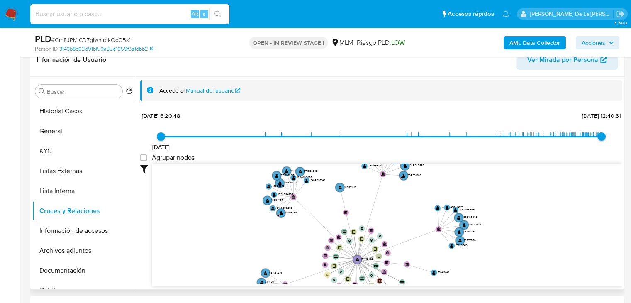
drag, startPoint x: 305, startPoint y: 231, endPoint x: 302, endPoint y: 267, distance: 36.2
click at [302, 267] on icon "device-66f073816b1278ae807d32a5  user-174312492  174312492 device-66ff7328c81…" at bounding box center [387, 223] width 470 height 120
click at [71, 226] on button "Información de accesos" at bounding box center [80, 231] width 97 height 20
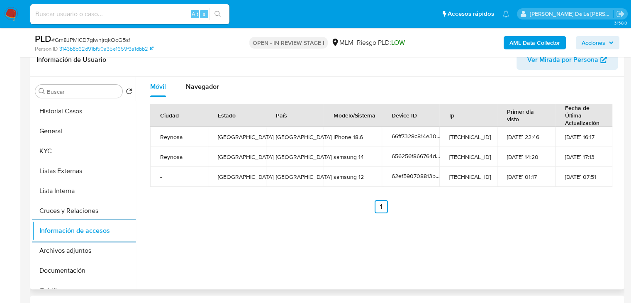
click at [270, 202] on ul "Anterior 1 Siguiente" at bounding box center [381, 206] width 462 height 13
click at [58, 261] on button "Documentación" at bounding box center [80, 271] width 97 height 20
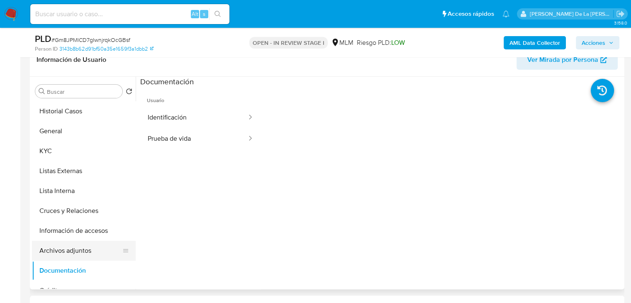
click at [59, 252] on button "Archivos adjuntos" at bounding box center [80, 251] width 97 height 20
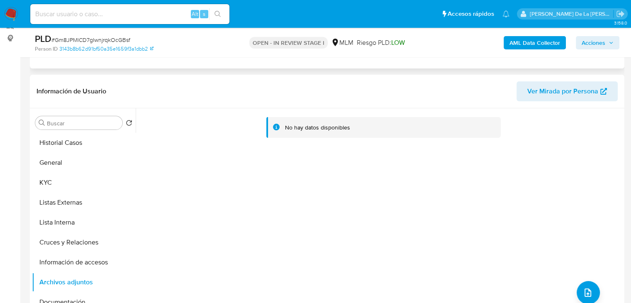
scroll to position [127, 0]
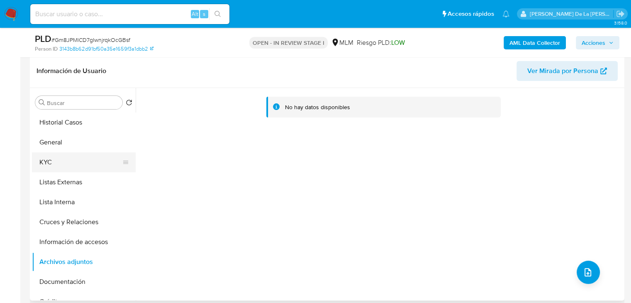
click at [60, 161] on button "KYC" at bounding box center [80, 162] width 97 height 20
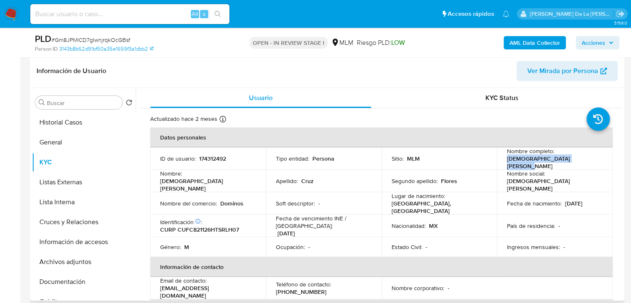
drag, startPoint x: 504, startPoint y: 163, endPoint x: 578, endPoint y: 165, distance: 73.5
click at [578, 165] on td "Nombre completo : Christian Ivan Cruz Flores" at bounding box center [555, 158] width 116 height 22
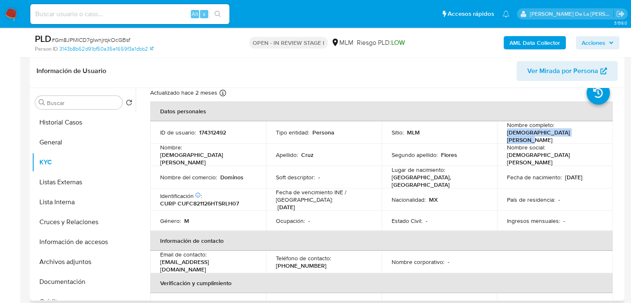
scroll to position [0, 0]
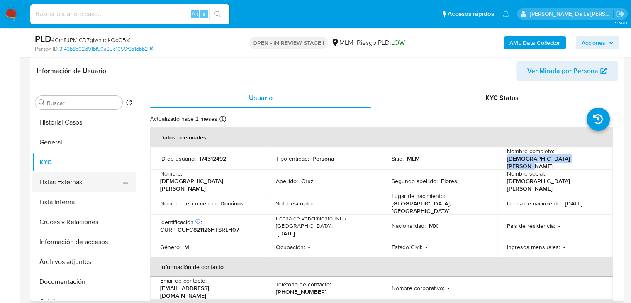
click at [87, 178] on button "Listas Externas" at bounding box center [80, 182] width 97 height 20
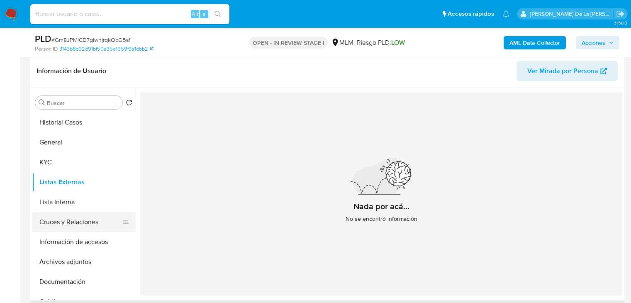
click at [70, 212] on button "Cruces y Relaciones" at bounding box center [80, 222] width 97 height 20
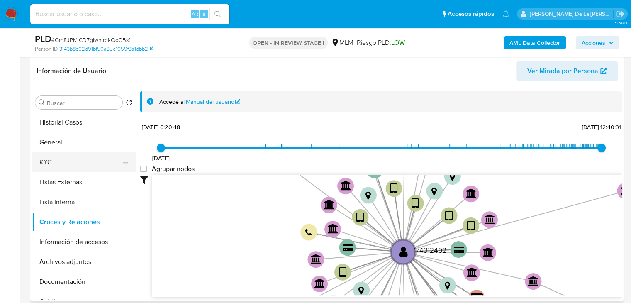
click at [71, 158] on button "KYC" at bounding box center [80, 162] width 97 height 20
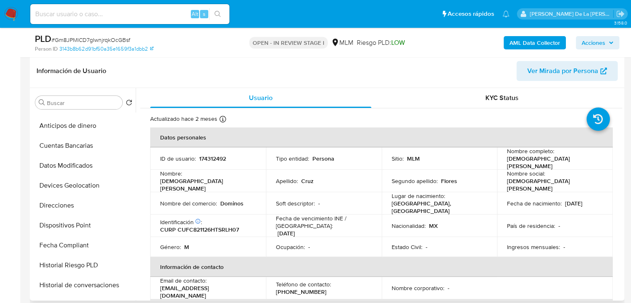
scroll to position [185, 0]
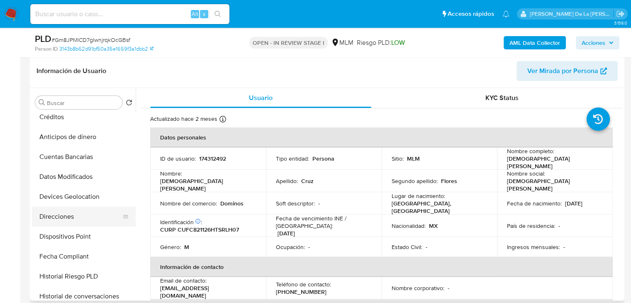
click at [73, 209] on button "Direcciones" at bounding box center [80, 217] width 97 height 20
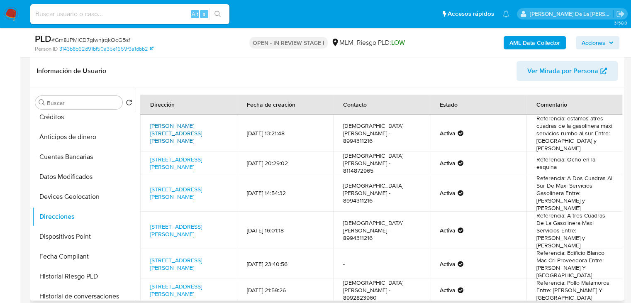
click at [163, 128] on link "Calle Cuitláhuac 508, Río Bravo, Tamaulipas, 88950, Mexico 508" at bounding box center [176, 133] width 52 height 23
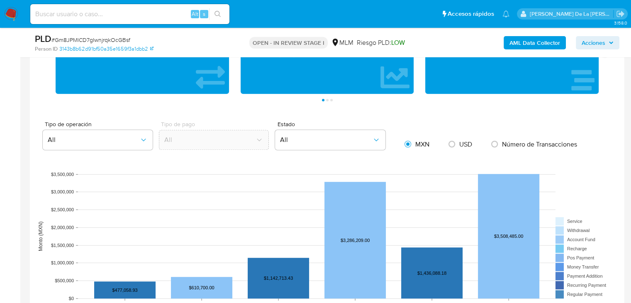
scroll to position [459, 0]
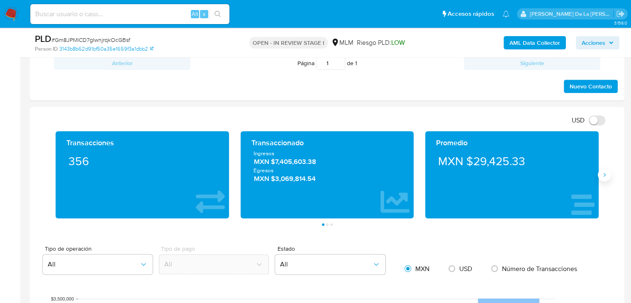
click at [609, 172] on button "Siguiente" at bounding box center [604, 174] width 13 height 13
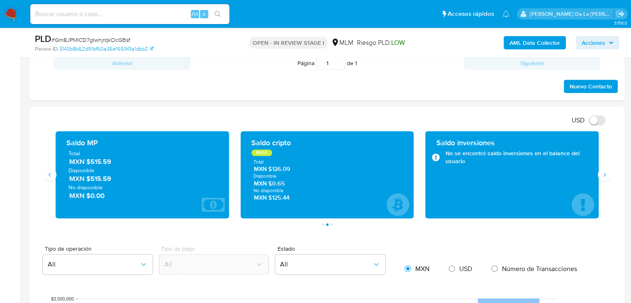
click at [103, 163] on span "MXN $515.59" at bounding box center [142, 162] width 147 height 10
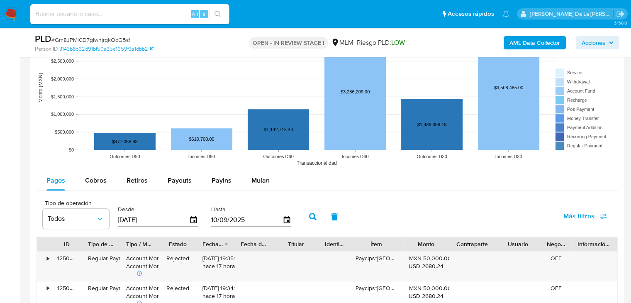
scroll to position [708, 0]
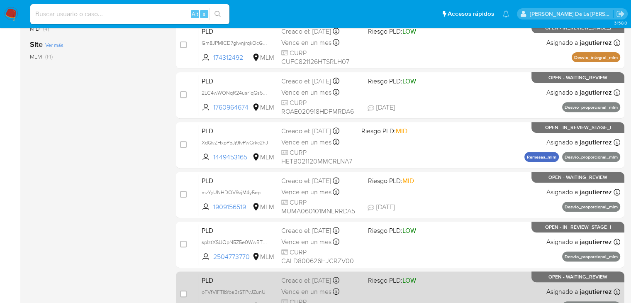
scroll to position [257, 0]
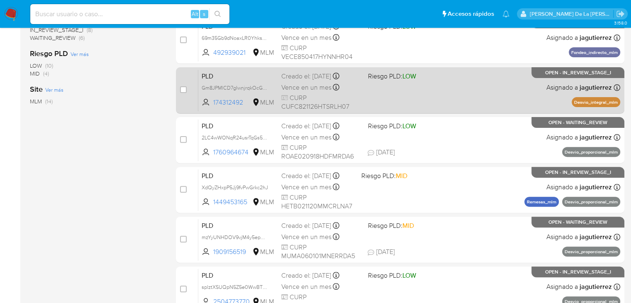
click at [494, 95] on div "PLD Gm8JPMlCD7gIwnjrqkOcGBsf 174312492 MLM Riesgo PLD: LOW Creado el: 12/08/202…" at bounding box center [409, 90] width 422 height 42
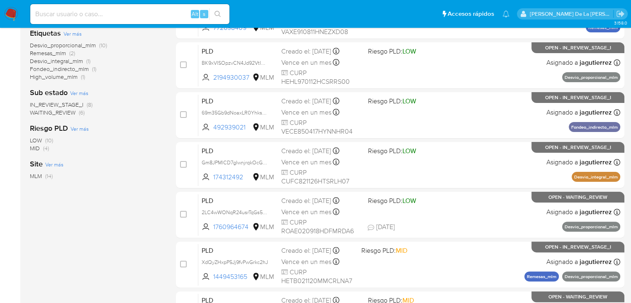
scroll to position [50, 0]
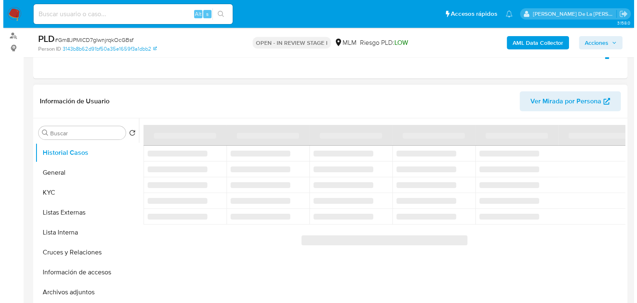
scroll to position [166, 0]
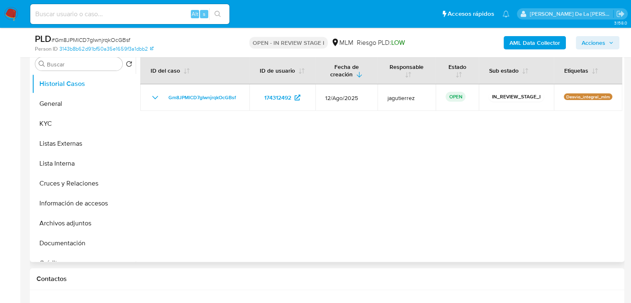
select select "10"
click at [68, 229] on button "Archivos adjuntos" at bounding box center [80, 223] width 97 height 20
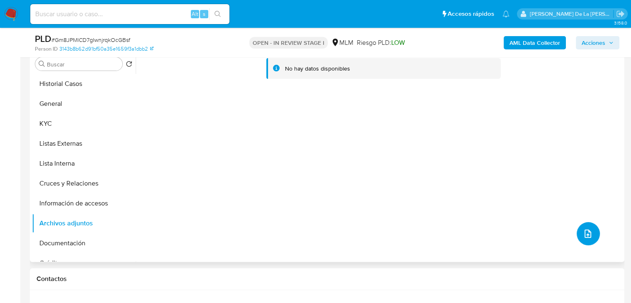
click at [584, 234] on icon "upload-file" at bounding box center [587, 233] width 7 height 8
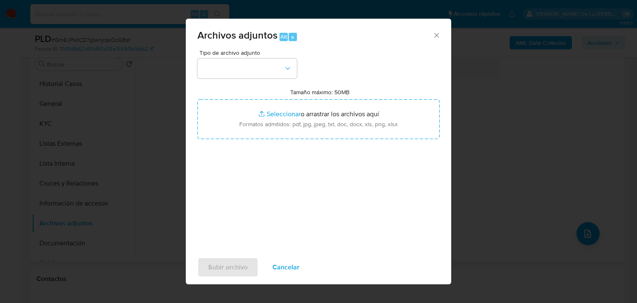
click at [225, 79] on div "Tipo de archivo adjunto Tamaño máximo: 50MB Seleccionar archivos Seleccionar o …" at bounding box center [318, 148] width 242 height 196
click at [227, 70] on button "button" at bounding box center [247, 68] width 100 height 20
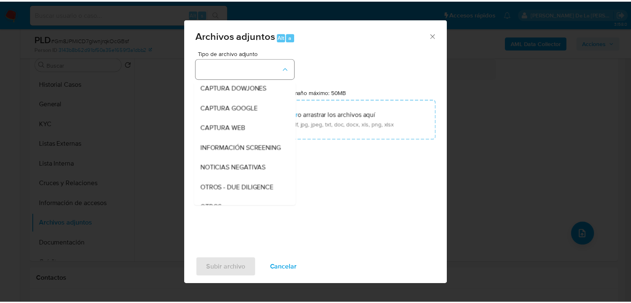
scroll to position [43, 0]
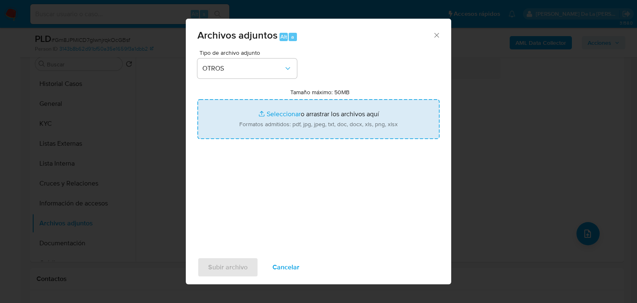
type input "C:\fakepath\19743980_JESUS RAUL GALINDO ZARATE_AGO2025.pdf"
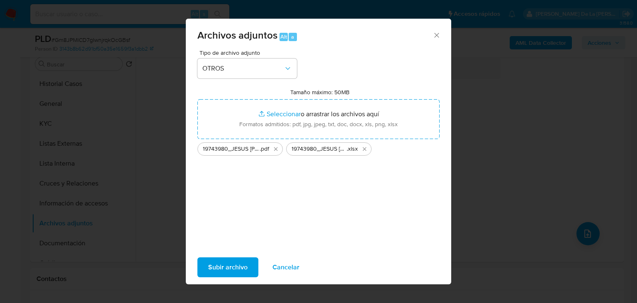
click at [239, 260] on span "Subir archivo" at bounding box center [227, 267] width 39 height 18
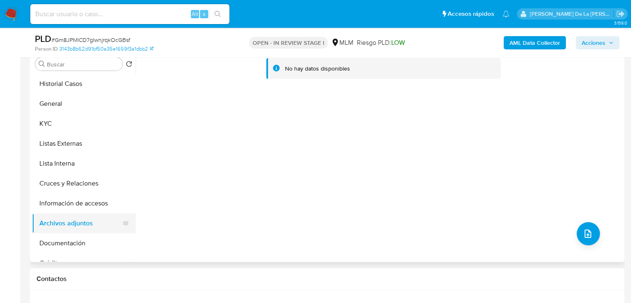
drag, startPoint x: 56, startPoint y: 211, endPoint x: 56, endPoint y: 215, distance: 4.6
click at [56, 211] on button "Información de accesos" at bounding box center [84, 203] width 104 height 20
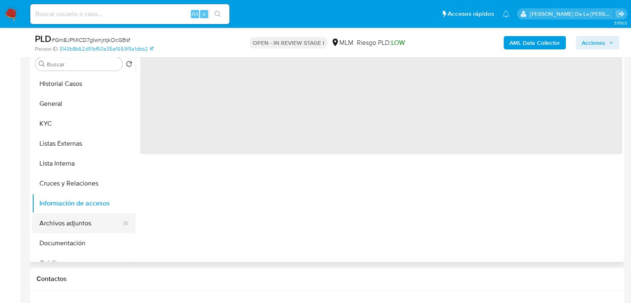
click at [56, 226] on button "Archivos adjuntos" at bounding box center [80, 223] width 97 height 20
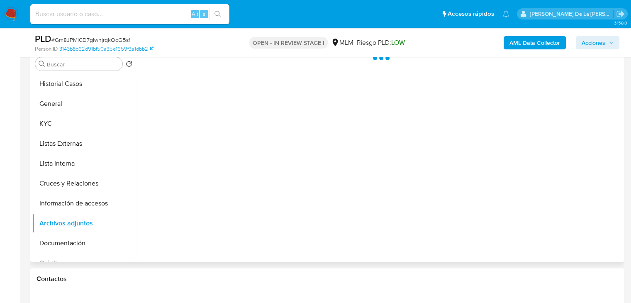
scroll to position [124, 0]
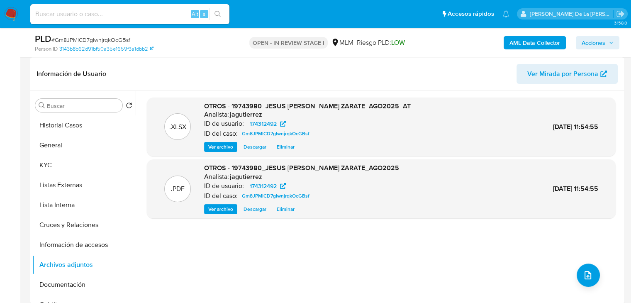
click at [606, 43] on span "Acciones" at bounding box center [598, 43] width 32 height 12
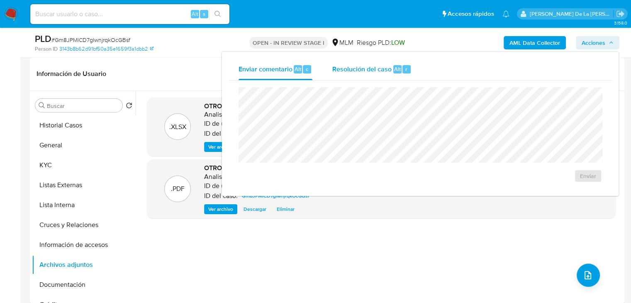
click at [392, 64] on div "Resolución del caso Alt r" at bounding box center [371, 69] width 79 height 22
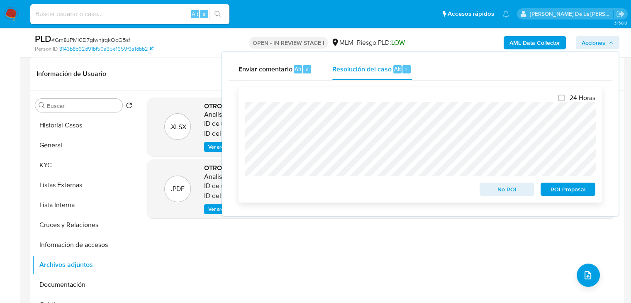
click at [587, 186] on span "ROI Proposal" at bounding box center [567, 189] width 43 height 12
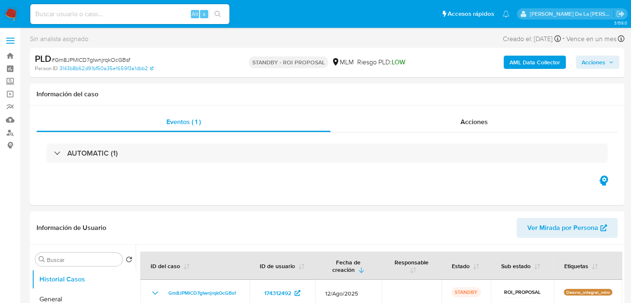
select select "10"
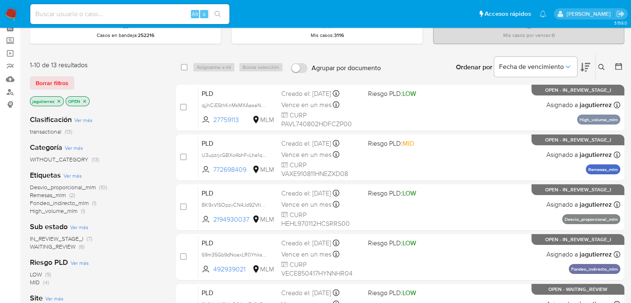
scroll to position [83, 0]
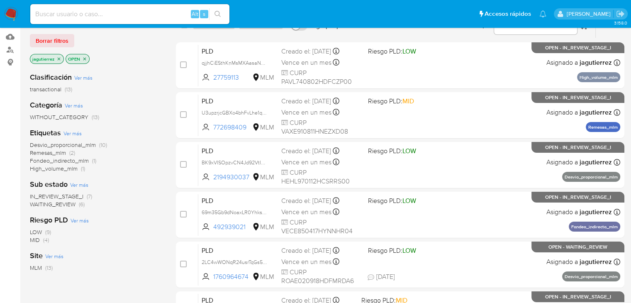
click at [68, 144] on span "Desvio_proporcional_mlm" at bounding box center [63, 145] width 66 height 8
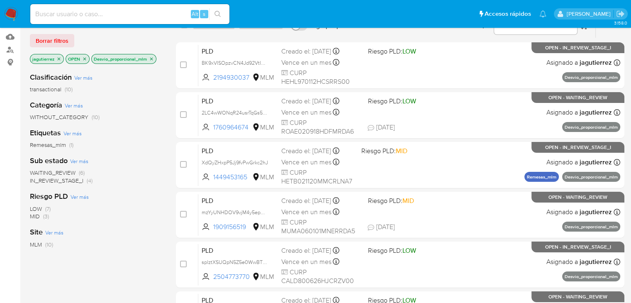
click at [153, 56] on icon "close-filter" at bounding box center [151, 58] width 5 height 5
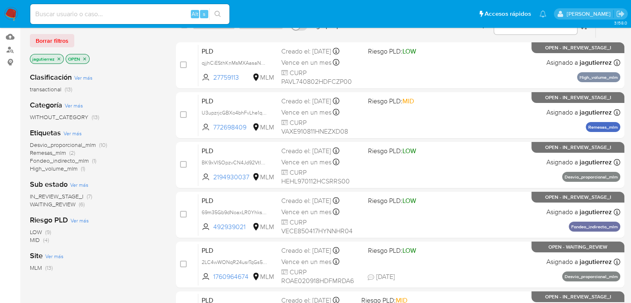
click at [71, 143] on span "Desvio_proporcional_mlm" at bounding box center [63, 145] width 66 height 8
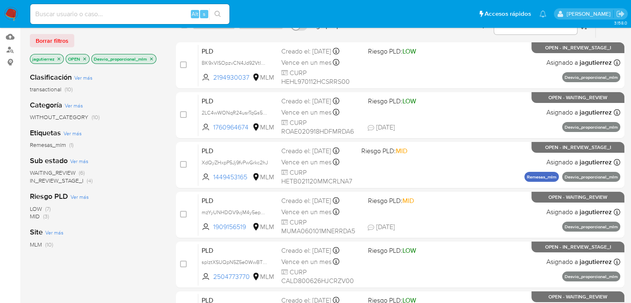
click at [65, 181] on span "IN_REVIEW_STAGE_I" at bounding box center [57, 180] width 54 height 8
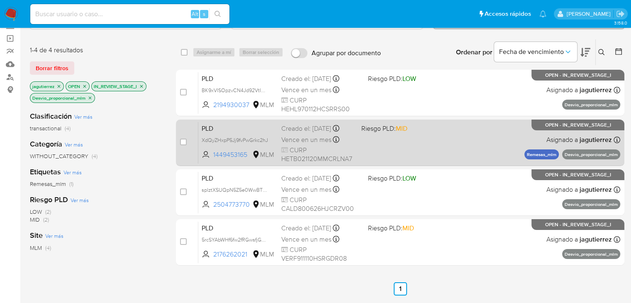
scroll to position [41, 0]
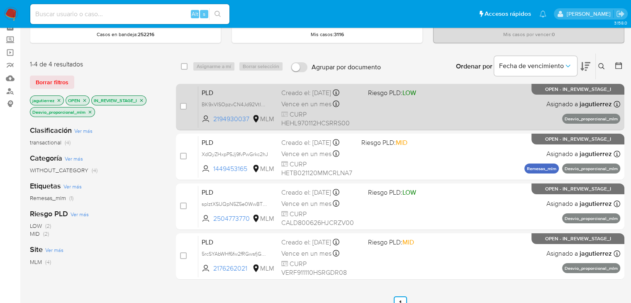
click at [414, 110] on div "PLD BK9xVISOpzvCN4Jd92VtIDiC 2194930037 MLM Riesgo PLD: LOW Creado el: [DATE] C…" at bounding box center [409, 107] width 422 height 42
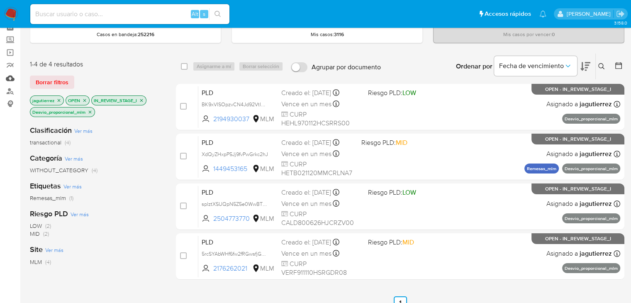
click at [8, 75] on link "Mulan" at bounding box center [49, 78] width 99 height 13
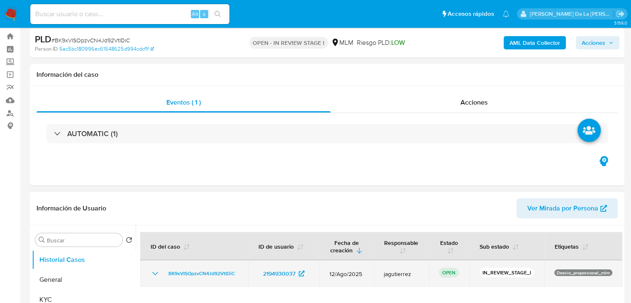
scroll to position [83, 0]
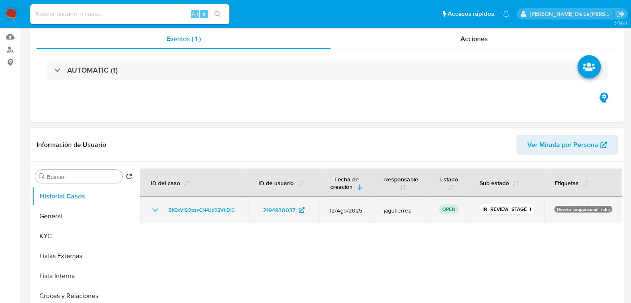
select select "10"
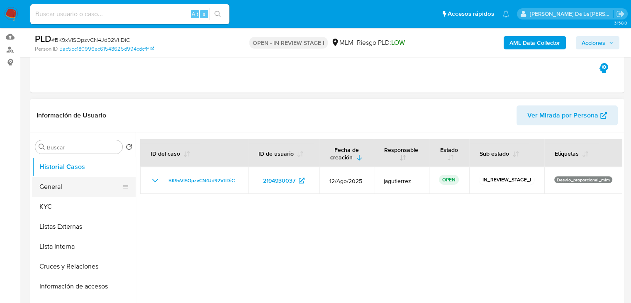
click at [74, 184] on button "General" at bounding box center [80, 187] width 97 height 20
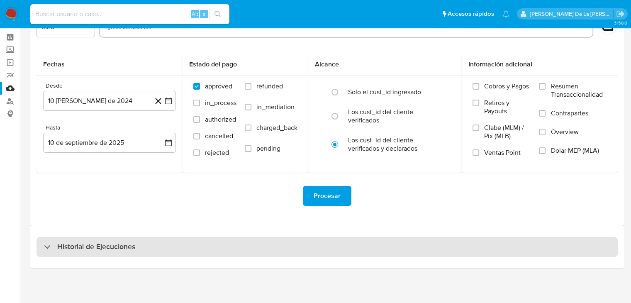
click at [51, 249] on div "Historial de Ejecuciones" at bounding box center [89, 247] width 91 height 10
select select "10"
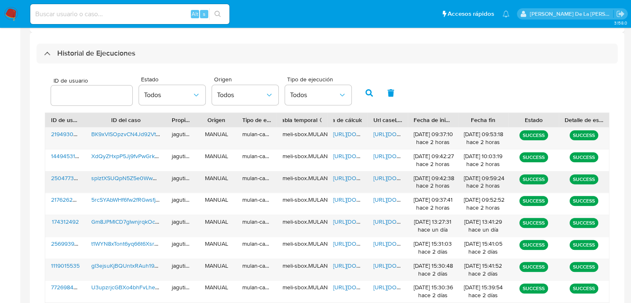
scroll to position [239, 0]
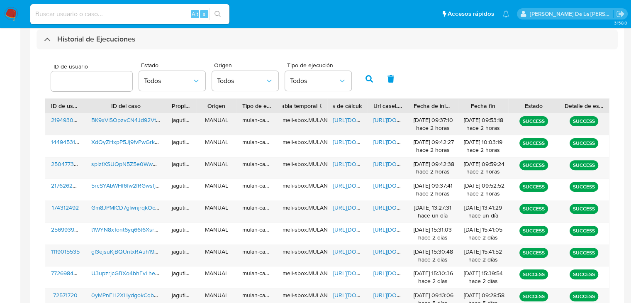
click at [122, 118] on span "BK9xVISOpzvCN4Jd92VtIDiC" at bounding box center [128, 120] width 75 height 8
click at [342, 120] on span "[URL][DOMAIN_NAME]" at bounding box center [361, 120] width 57 height 8
click at [388, 120] on span "https://docs.google.com/document/d/1HukvGNfiUnSY7pHzl4T43K00QR3hTpmFBfQoJlaB0Ss…" at bounding box center [401, 120] width 57 height 8
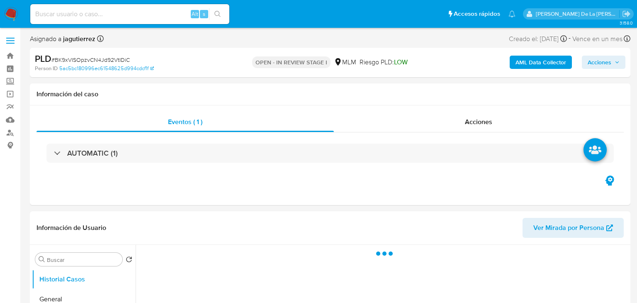
select select "10"
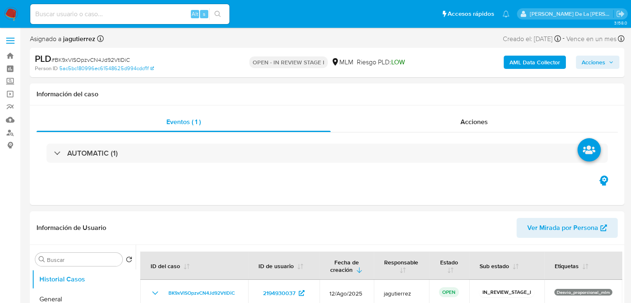
click at [519, 63] on b "AML Data Collector" at bounding box center [534, 62] width 51 height 13
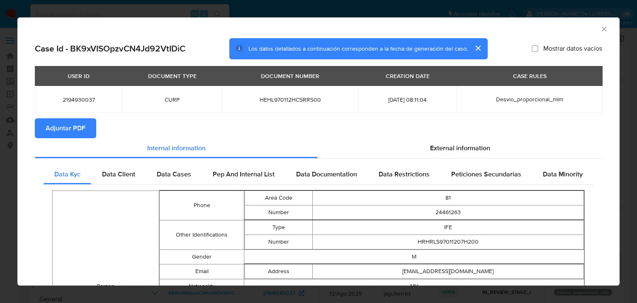
click at [442, 140] on div "External information" at bounding box center [460, 148] width 285 height 20
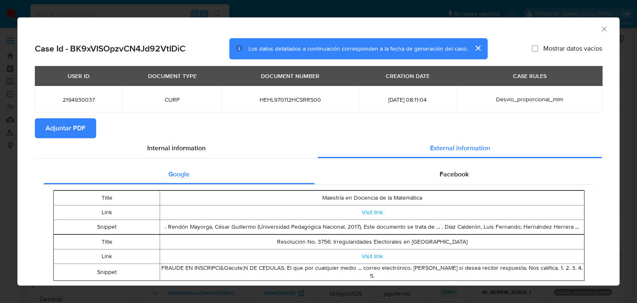
scroll to position [21, 0]
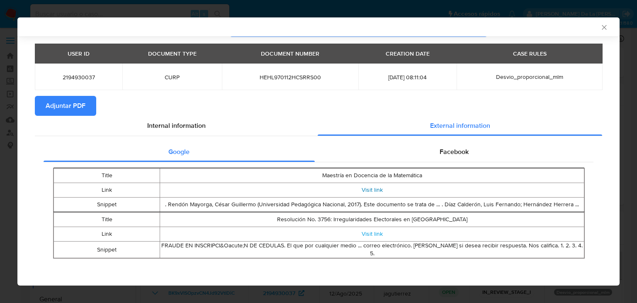
click at [365, 186] on link "Visit link" at bounding box center [372, 189] width 21 height 8
click at [371, 233] on link "Visit link" at bounding box center [372, 233] width 21 height 8
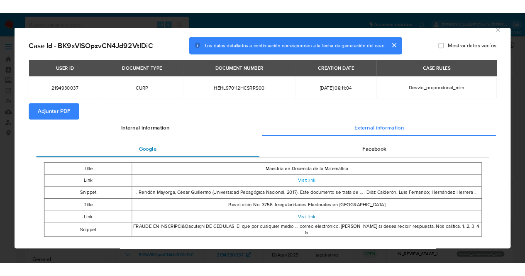
scroll to position [0, 0]
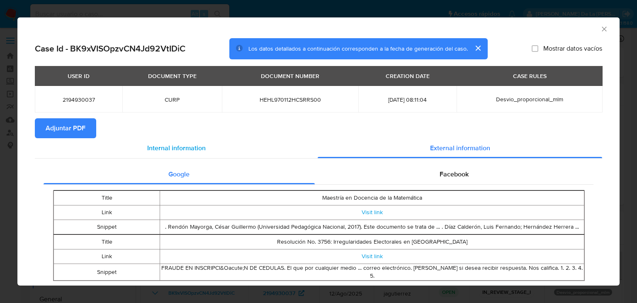
click at [187, 153] on div "Internal information" at bounding box center [176, 148] width 283 height 20
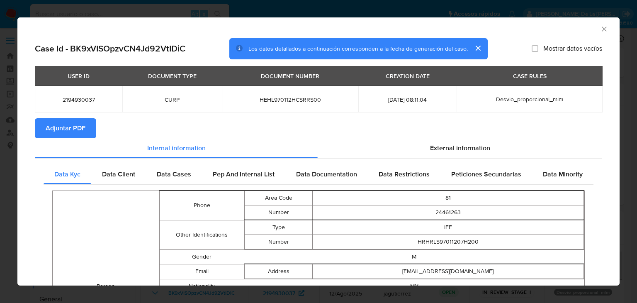
click at [600, 25] on icon "Cerrar ventana" at bounding box center [604, 29] width 8 height 8
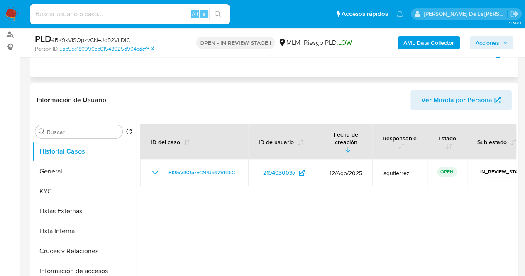
scroll to position [182, 0]
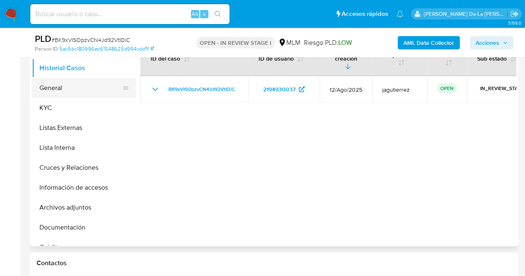
click at [71, 88] on button "General" at bounding box center [80, 88] width 97 height 20
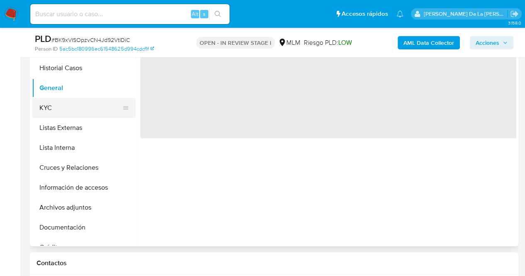
click at [56, 107] on button "KYC" at bounding box center [80, 108] width 97 height 20
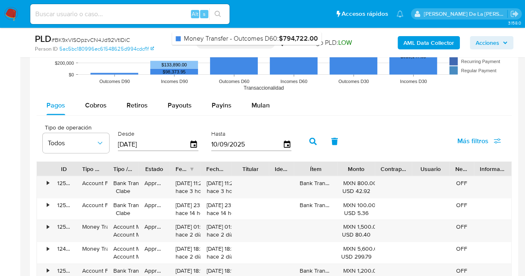
scroll to position [897, 0]
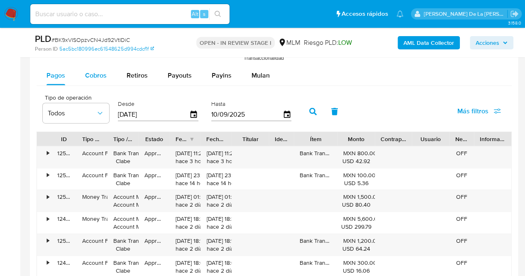
click at [98, 72] on span "Cobros" at bounding box center [96, 76] width 22 height 10
select select "10"
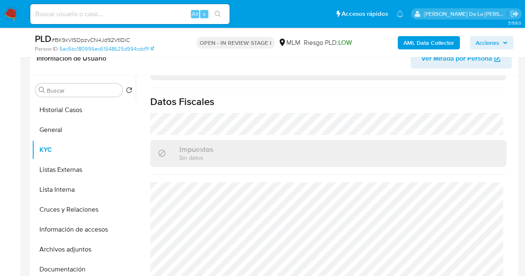
scroll to position [139, 0]
click at [55, 167] on button "Listas Externas" at bounding box center [80, 170] width 97 height 20
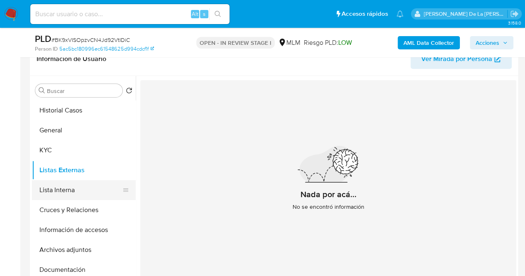
click at [69, 192] on button "Lista Interna" at bounding box center [80, 190] width 97 height 20
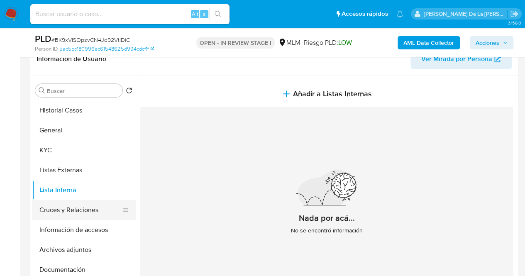
click at [61, 208] on button "Cruces y Relaciones" at bounding box center [80, 210] width 97 height 20
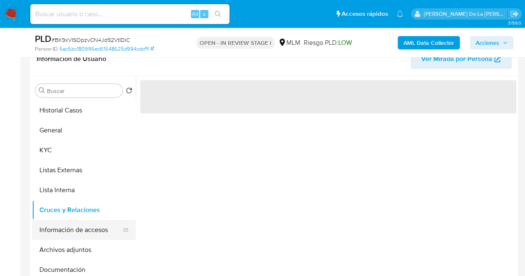
click at [91, 225] on button "Información de accesos" at bounding box center [80, 230] width 97 height 20
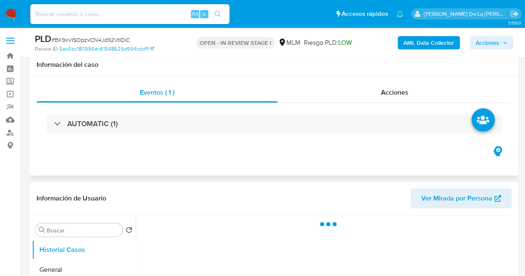
scroll to position [142, 0]
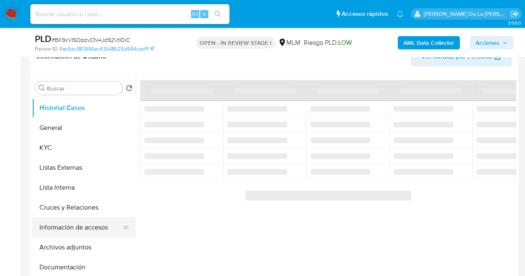
select select "10"
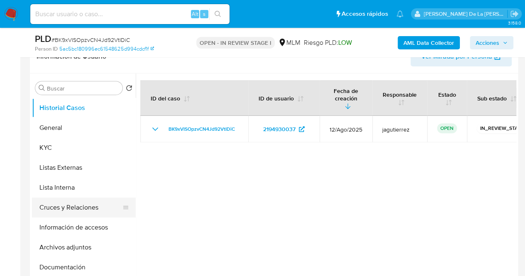
click at [82, 208] on button "Cruces y Relaciones" at bounding box center [80, 207] width 97 height 20
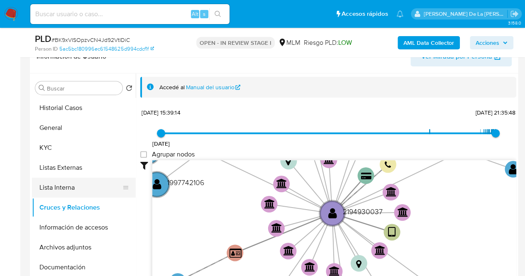
click at [97, 180] on button "Lista Interna" at bounding box center [80, 188] width 97 height 20
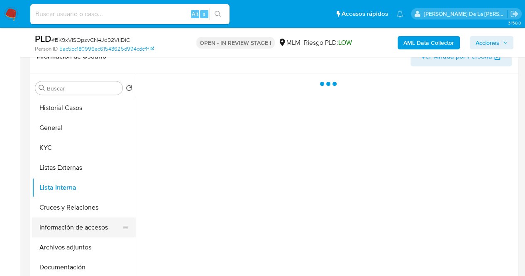
click at [82, 219] on button "Información de accesos" at bounding box center [80, 227] width 97 height 20
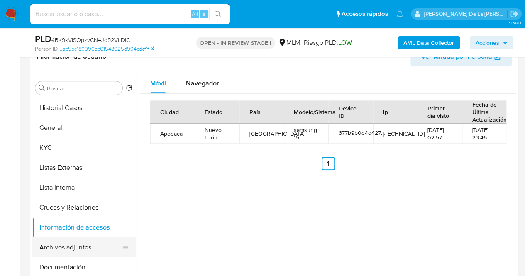
click at [75, 252] on button "Archivos adjuntos" at bounding box center [80, 247] width 97 height 20
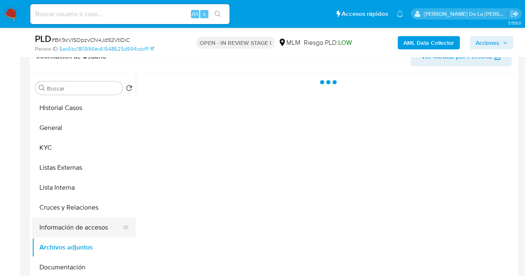
click at [76, 230] on button "Información de accesos" at bounding box center [80, 227] width 97 height 20
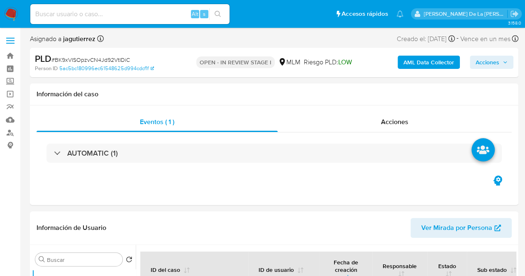
select select "10"
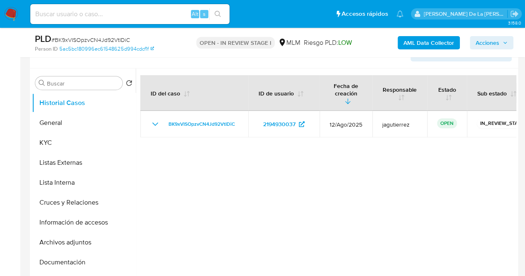
scroll to position [147, 0]
click at [46, 246] on button "Archivos adjuntos" at bounding box center [80, 242] width 97 height 20
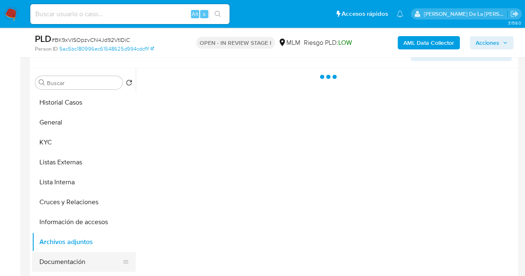
click at [83, 263] on button "Documentación" at bounding box center [80, 262] width 97 height 20
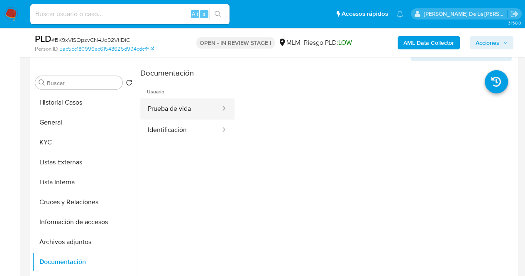
click at [177, 112] on button "Prueba de vida" at bounding box center [180, 108] width 81 height 21
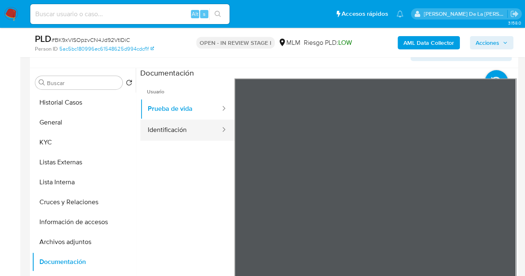
click at [198, 123] on button "Identificación" at bounding box center [180, 129] width 81 height 21
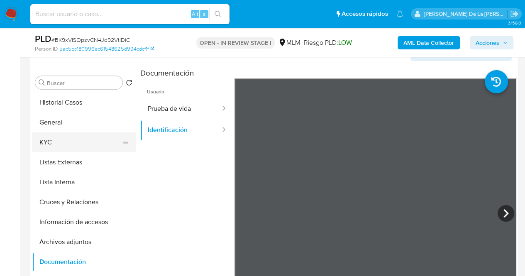
click at [58, 141] on button "KYC" at bounding box center [80, 142] width 97 height 20
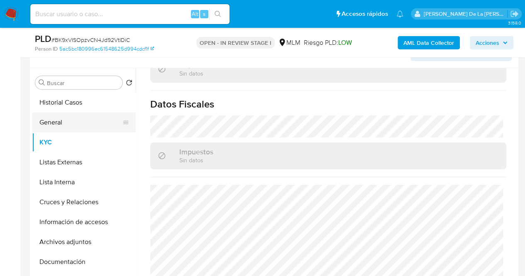
scroll to position [528, 0]
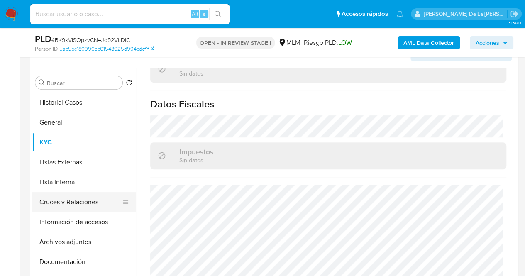
click at [71, 207] on button "Cruces y Relaciones" at bounding box center [80, 202] width 97 height 20
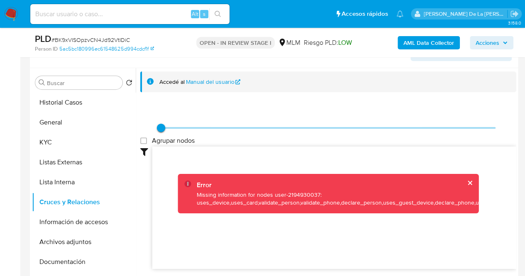
click at [469, 181] on div "Error" at bounding box center [340, 184] width 287 height 9
click at [467, 181] on button "cerrar" at bounding box center [469, 182] width 5 height 5
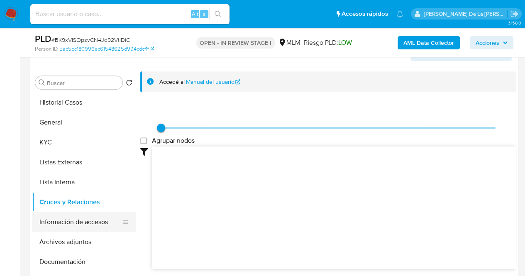
click at [65, 219] on button "Información de accesos" at bounding box center [80, 222] width 97 height 20
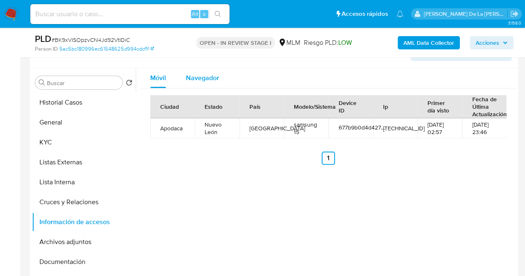
click at [193, 76] on span "Navegador" at bounding box center [202, 78] width 33 height 10
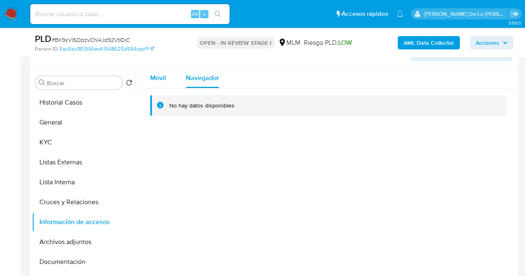
click at [151, 79] on span "Móvil" at bounding box center [158, 78] width 16 height 10
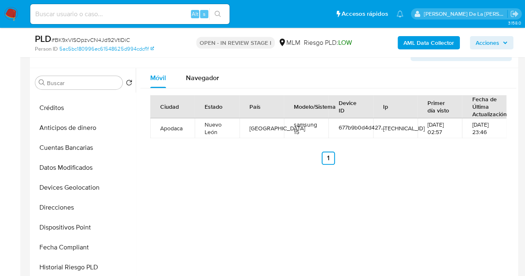
scroll to position [174, 0]
click at [77, 192] on button "Devices Geolocation" at bounding box center [80, 187] width 97 height 20
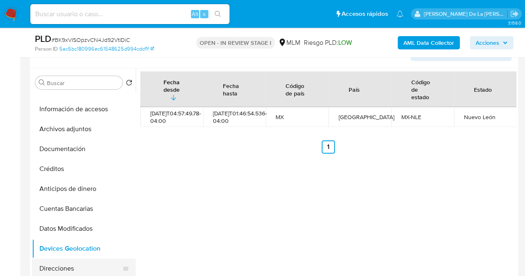
scroll to position [110, 0]
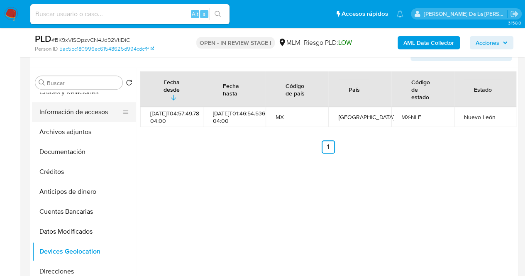
click at [75, 113] on button "Información de accesos" at bounding box center [80, 112] width 97 height 20
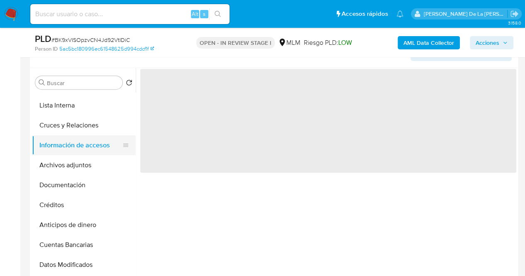
scroll to position [76, 0]
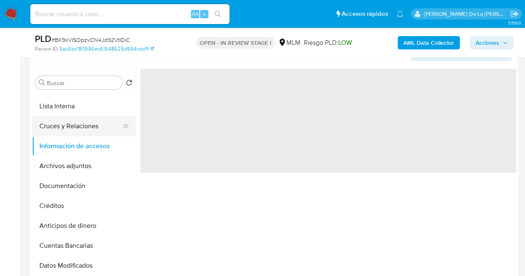
click at [66, 124] on button "Cruces y Relaciones" at bounding box center [80, 126] width 97 height 20
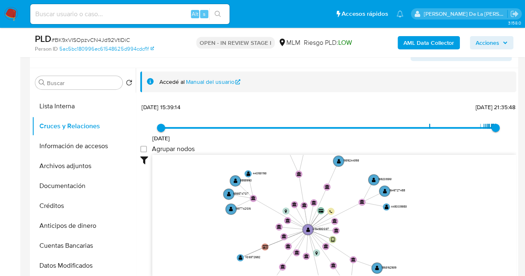
drag, startPoint x: 265, startPoint y: 165, endPoint x: 280, endPoint y: 197, distance: 35.5
click at [280, 197] on icon "device-677b9b0d4d42703ee75cb6bc  user-2194930037  2194930037 card-HHDCPZOQYUM…" at bounding box center [334, 215] width 364 height 120
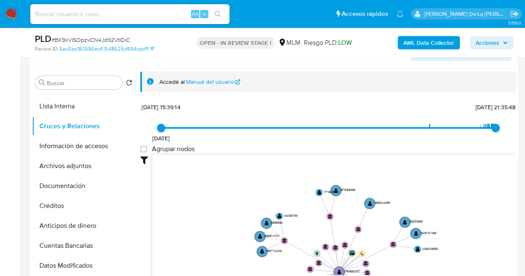
drag, startPoint x: 280, startPoint y: 197, endPoint x: 310, endPoint y: 239, distance: 52.3
click at [310, 239] on icon "device-677b9b0d4d42703ee75cb6bc  user-2194930037  2194930037 card-HHDCPZOQYUM…" at bounding box center [334, 215] width 364 height 120
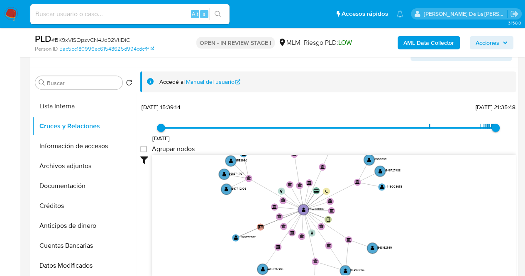
drag, startPoint x: 293, startPoint y: 232, endPoint x: 257, endPoint y: 163, distance: 78.3
click at [257, 163] on icon "device-677b9b0d4d42703ee75cb6bc  user-2194930037  2194930037 card-HHDCPZOQYUM…" at bounding box center [334, 215] width 364 height 120
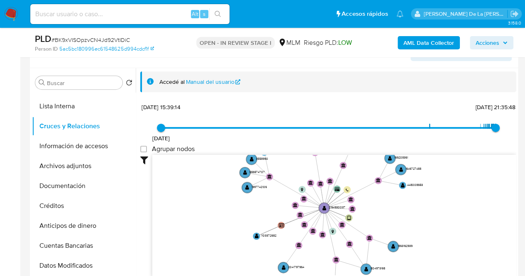
drag, startPoint x: 224, startPoint y: 212, endPoint x: 245, endPoint y: 218, distance: 21.9
click at [245, 218] on icon "device-677b9b0d4d42703ee75cb6bc  user-2194930037  2194930037 card-HHDCPZOQYUM…" at bounding box center [334, 215] width 364 height 120
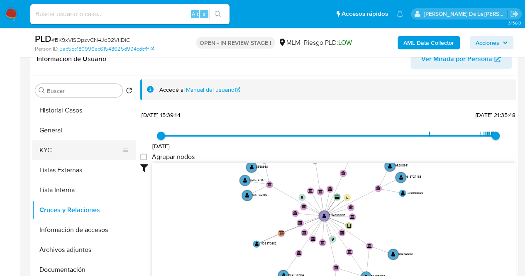
scroll to position [139, 0]
click at [67, 143] on button "KYC" at bounding box center [80, 151] width 97 height 20
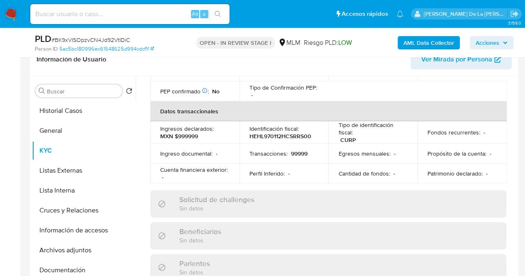
scroll to position [251, 0]
